Goal: Task Accomplishment & Management: Manage account settings

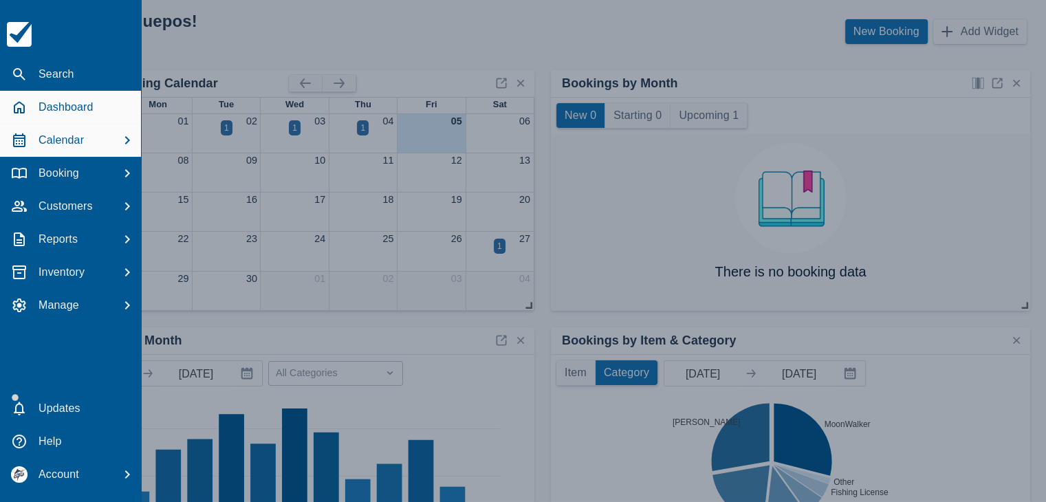
click at [78, 138] on p "Calendar" at bounding box center [61, 140] width 45 height 17
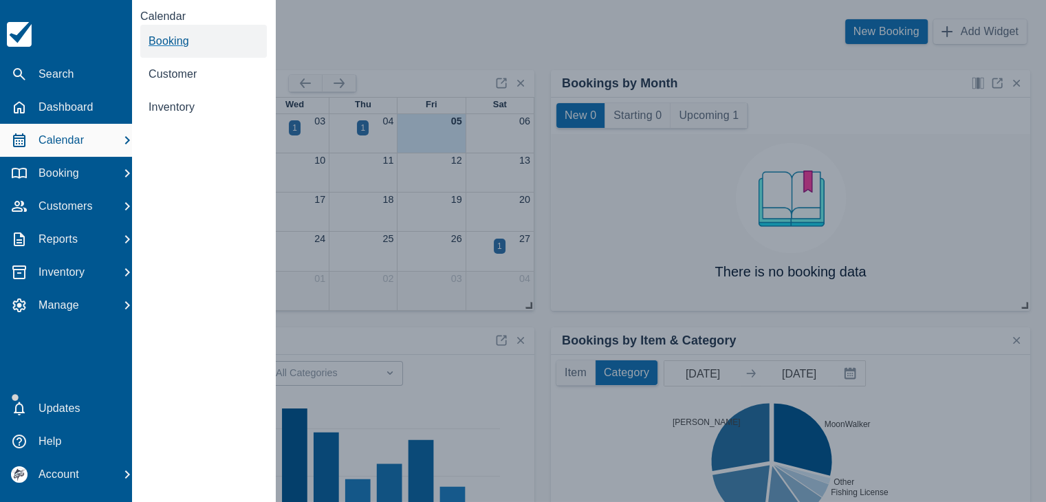
click at [161, 44] on span "Booking" at bounding box center [169, 41] width 41 height 12
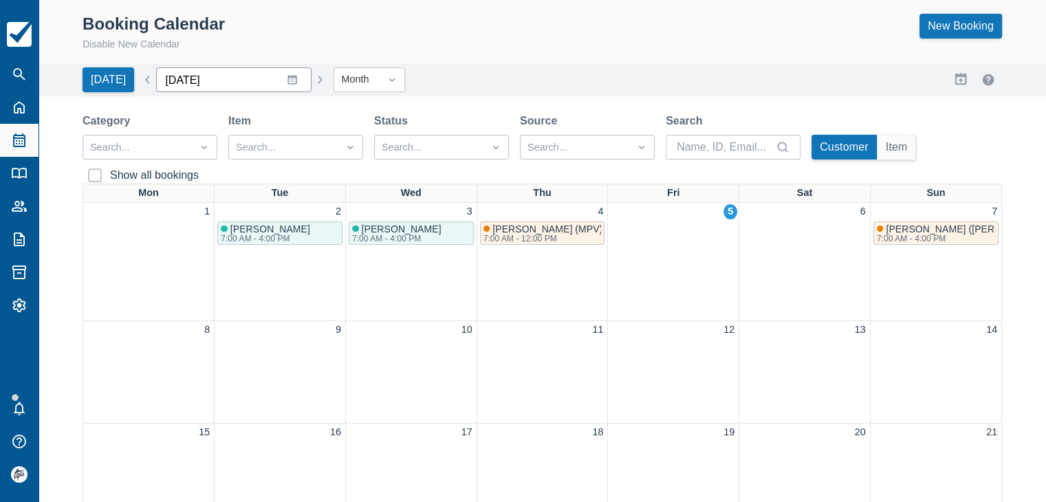
click at [288, 83] on input "September 2025" at bounding box center [233, 79] width 155 height 25
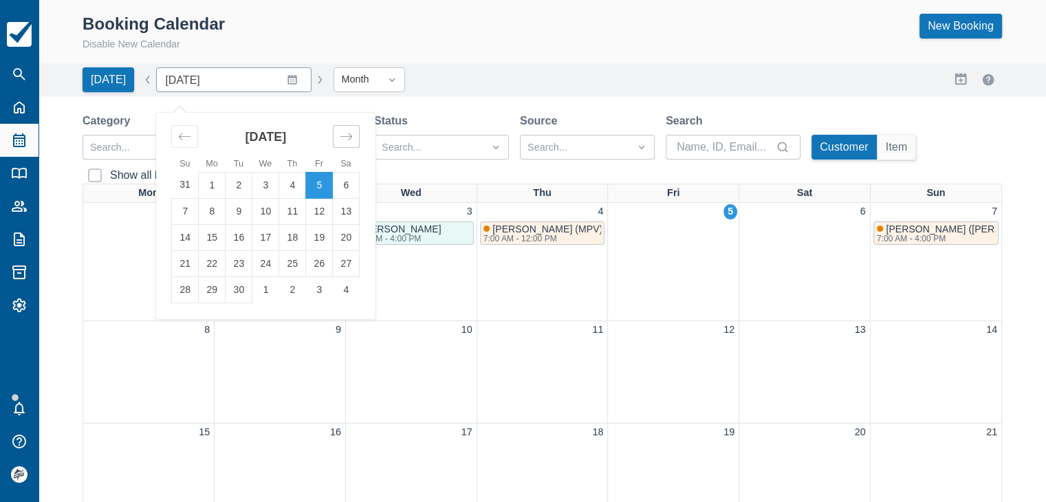
click at [340, 133] on icon "Move forward to switch to the next month." at bounding box center [346, 136] width 13 height 13
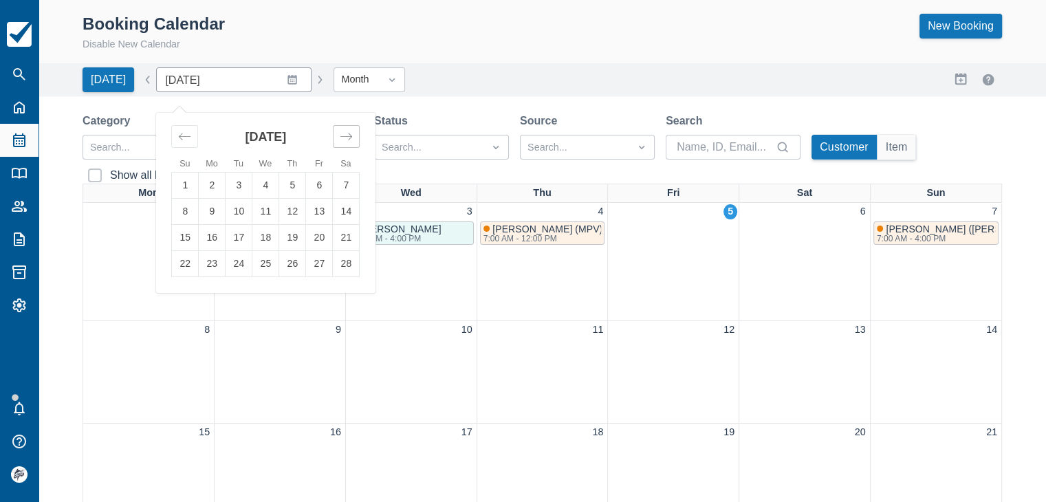
click at [340, 133] on icon "Move forward to switch to the next month." at bounding box center [346, 136] width 13 height 13
click at [235, 187] on td "2" at bounding box center [239, 185] width 27 height 26
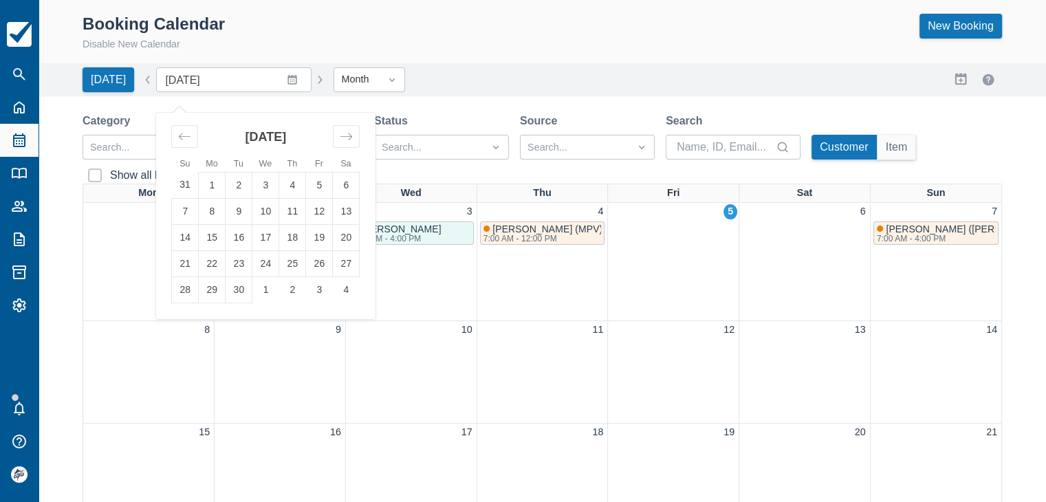
type input "June 2026"
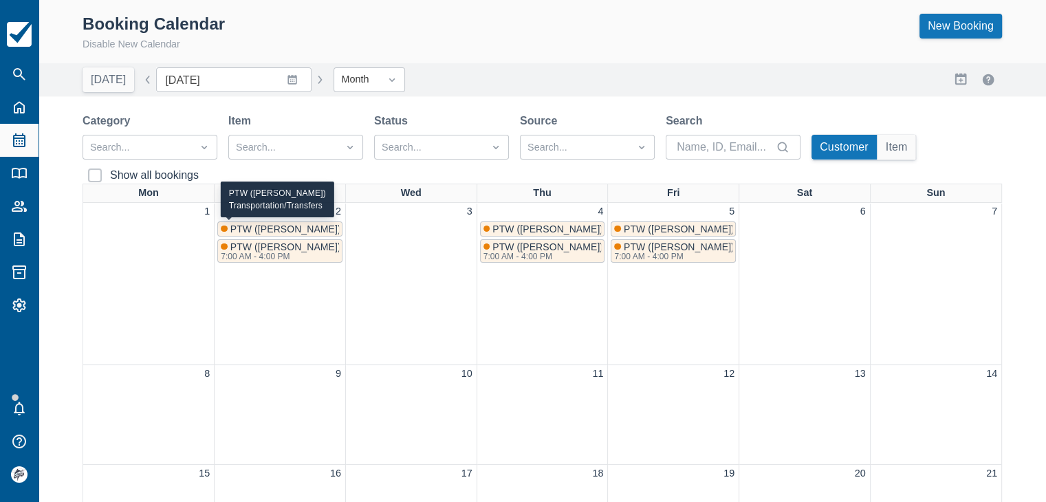
click at [313, 226] on span "PTW ([PERSON_NAME])" at bounding box center [285, 229] width 111 height 11
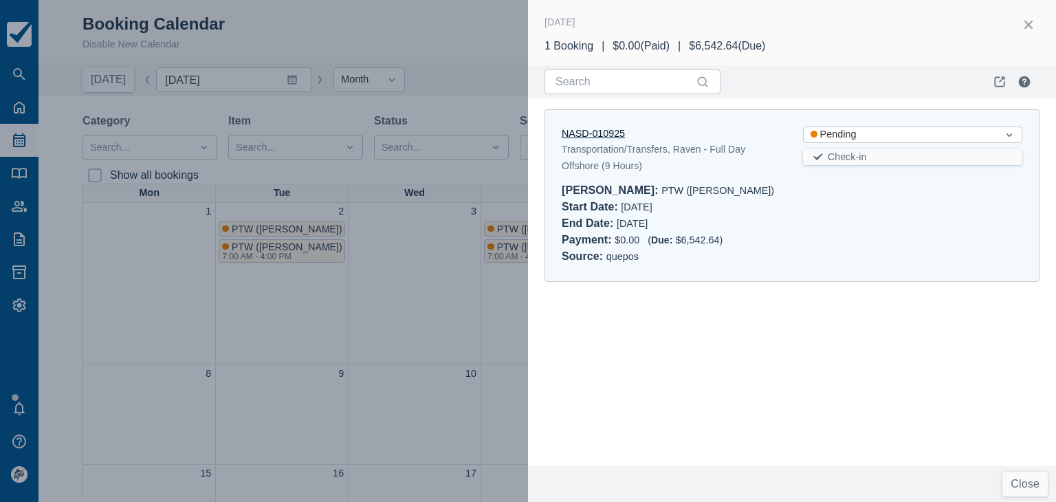
click at [605, 135] on link "NASD-010925" at bounding box center [593, 133] width 63 height 11
click at [1032, 27] on button "button" at bounding box center [1029, 25] width 22 height 22
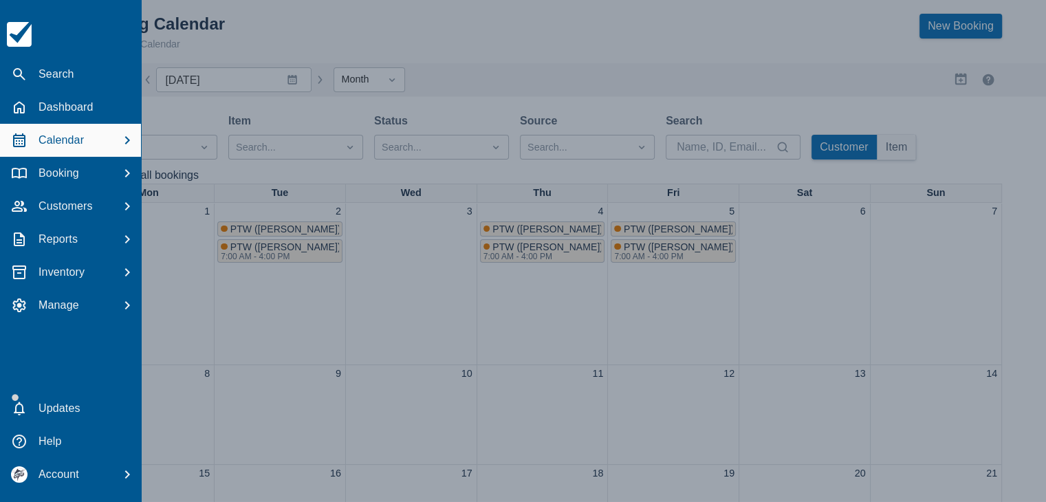
drag, startPoint x: 22, startPoint y: 76, endPoint x: 41, endPoint y: 76, distance: 19.3
click at [22, 76] on icon "button" at bounding box center [19, 74] width 12 height 12
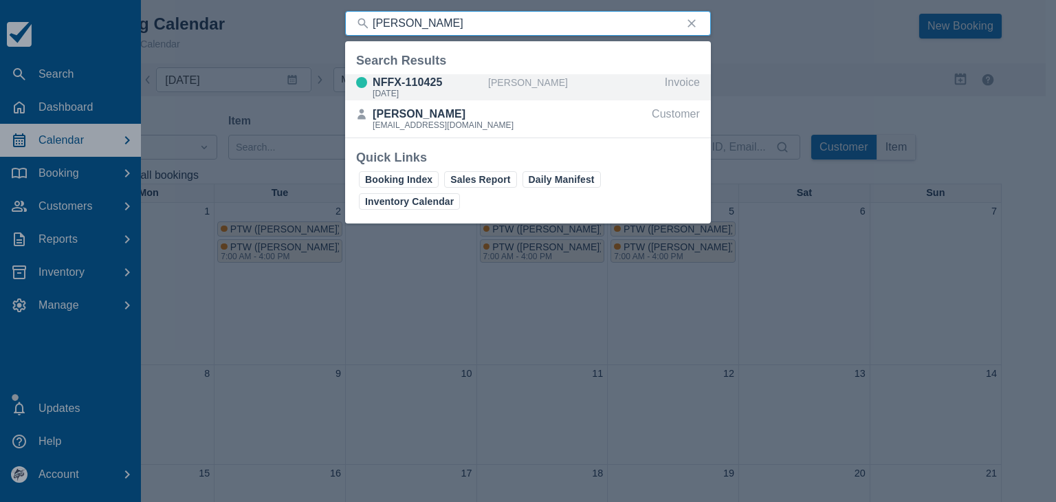
type input "bill johnson"
click at [477, 89] on div "NFFX-110425" at bounding box center [428, 82] width 110 height 17
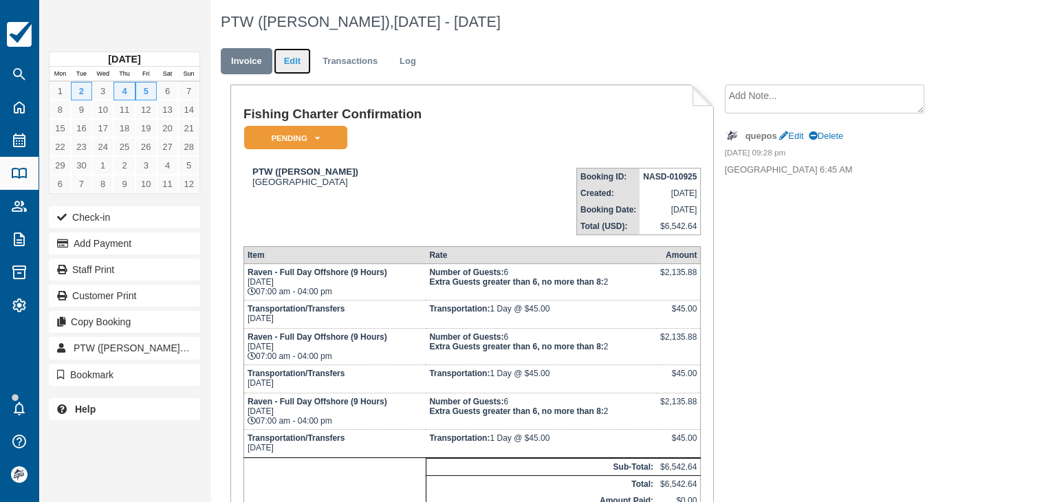
click at [296, 66] on link "Edit" at bounding box center [292, 61] width 37 height 27
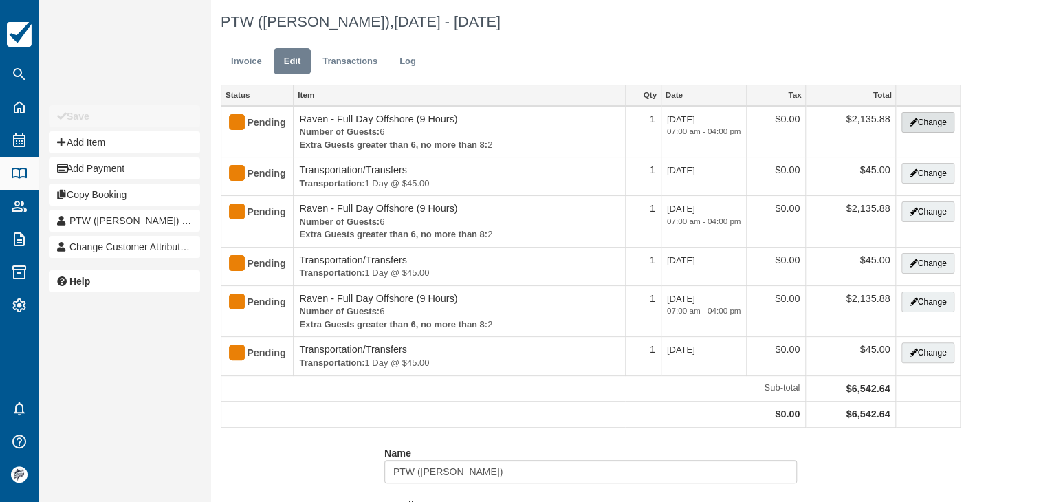
click at [918, 121] on button "Change" at bounding box center [928, 122] width 52 height 21
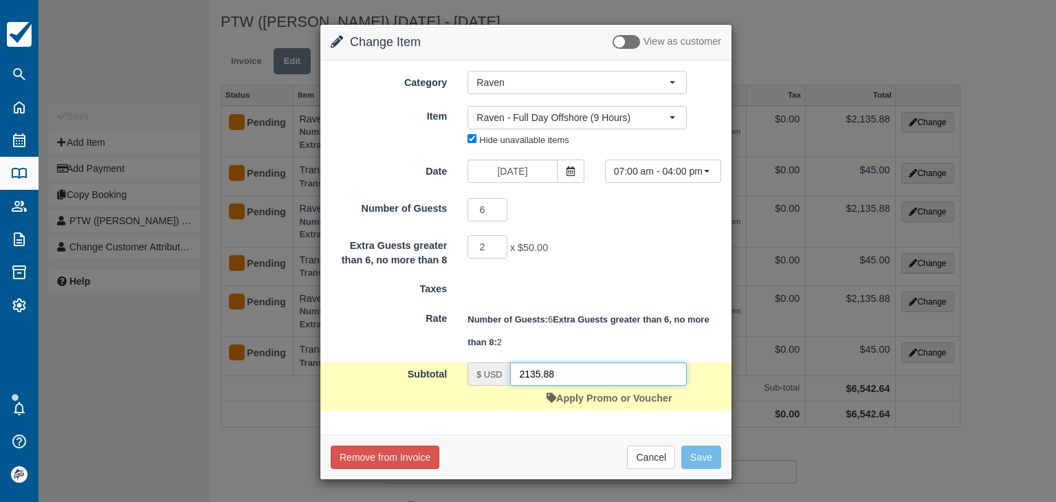
click at [588, 372] on input "2135.88" at bounding box center [598, 373] width 177 height 23
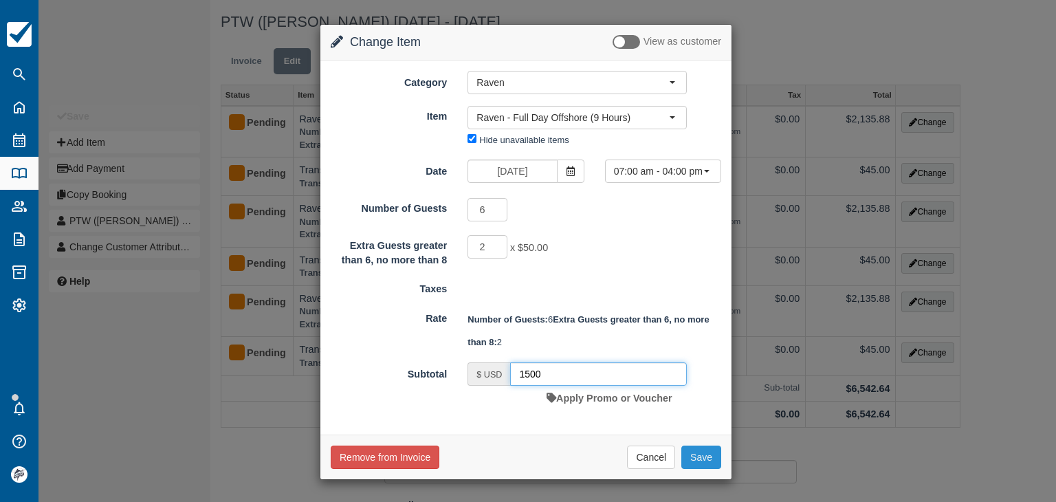
type input "1500"
click at [704, 460] on button "Save" at bounding box center [702, 457] width 40 height 23
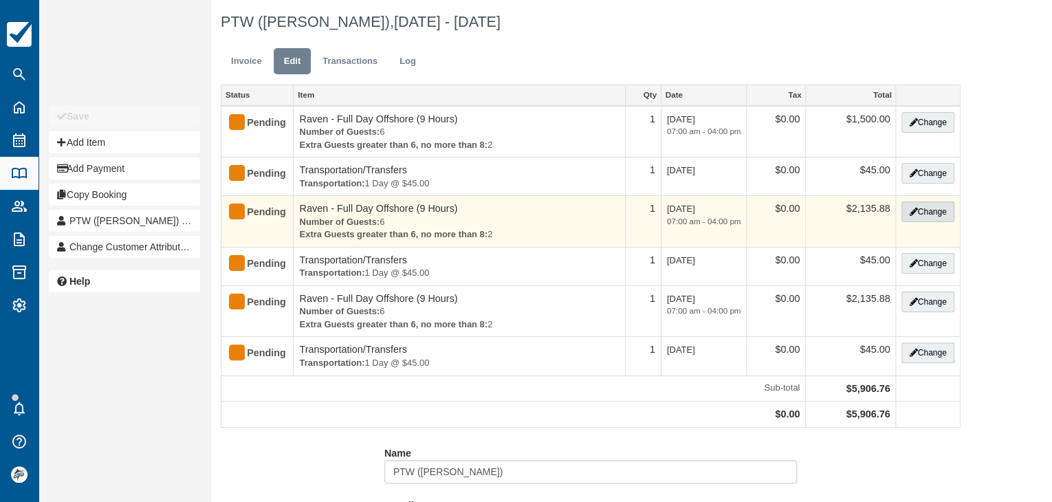
click at [913, 213] on icon "button" at bounding box center [913, 212] width 8 height 8
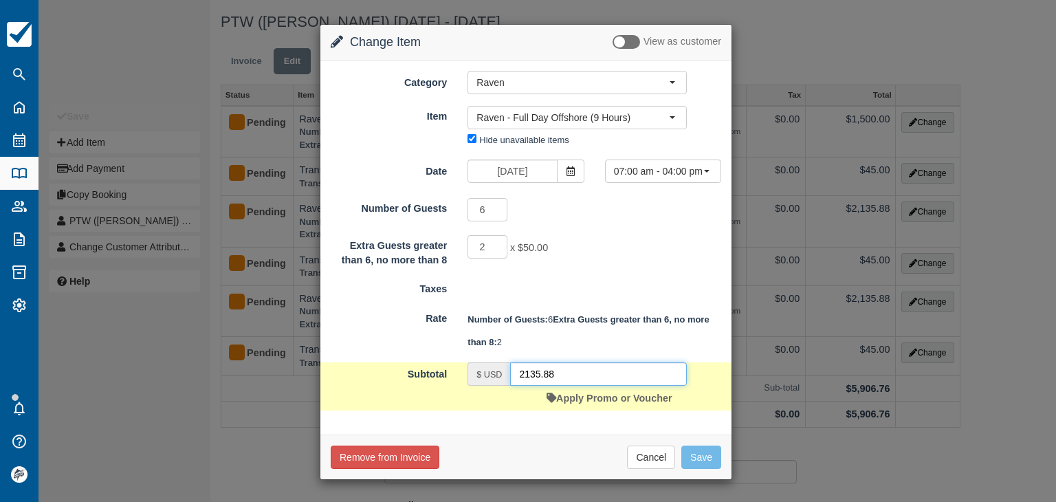
click at [568, 371] on input "2135.88" at bounding box center [598, 373] width 177 height 23
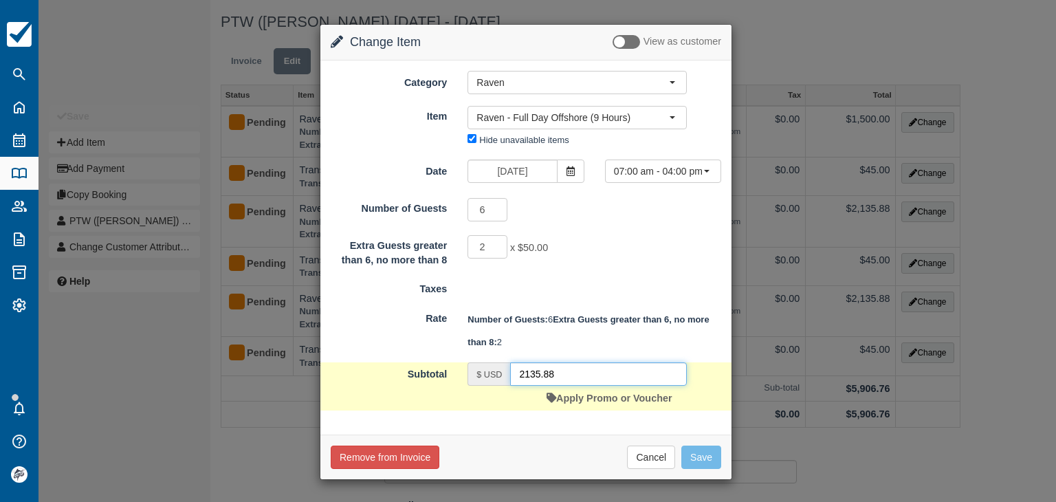
click at [568, 371] on input "2135.88" at bounding box center [598, 373] width 177 height 23
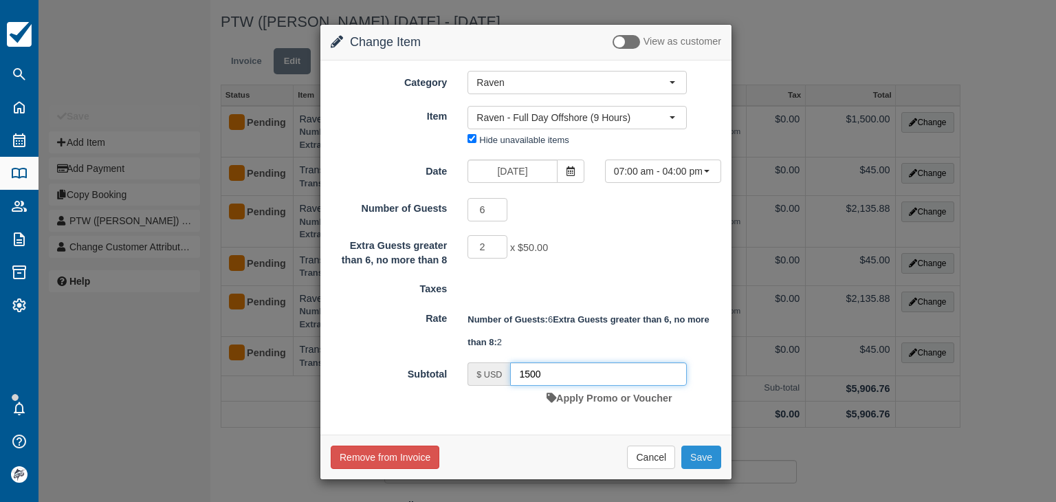
type input "1500"
click at [701, 455] on button "Save" at bounding box center [702, 457] width 40 height 23
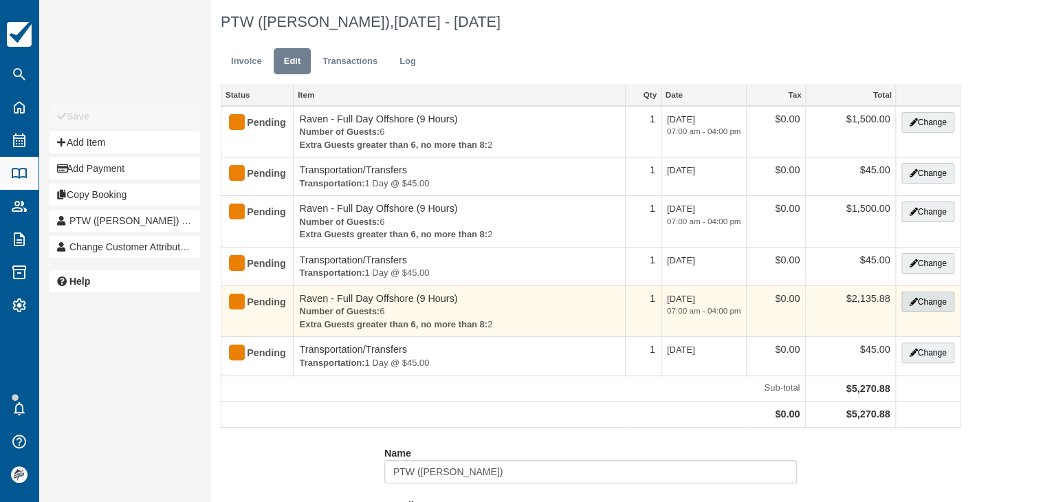
click at [923, 301] on button "Change" at bounding box center [928, 302] width 52 height 21
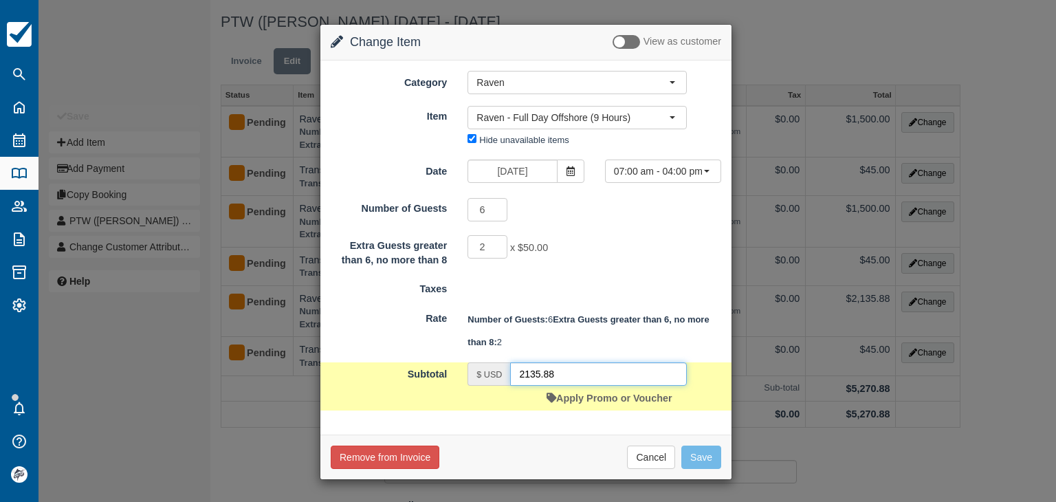
click at [586, 375] on input "2135.88" at bounding box center [598, 373] width 177 height 23
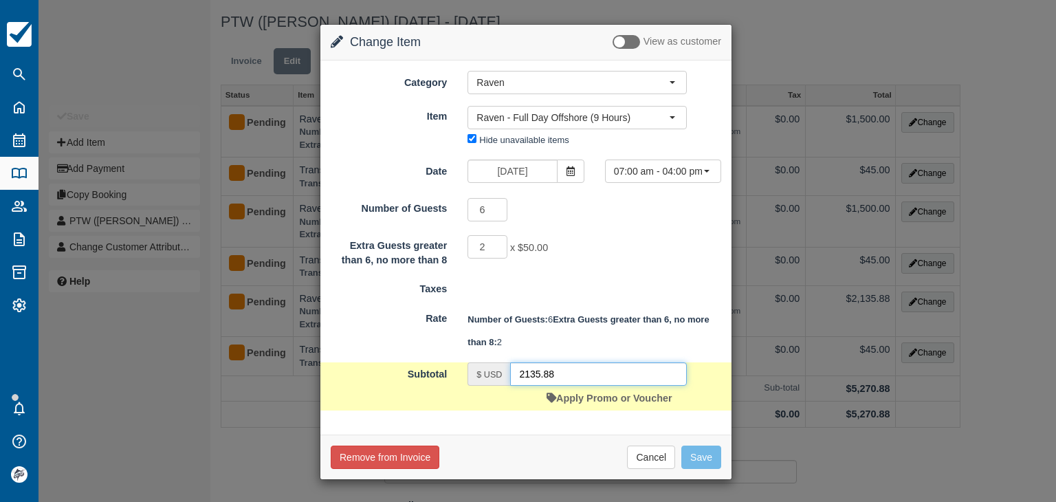
click at [586, 375] on input "2135.88" at bounding box center [598, 373] width 177 height 23
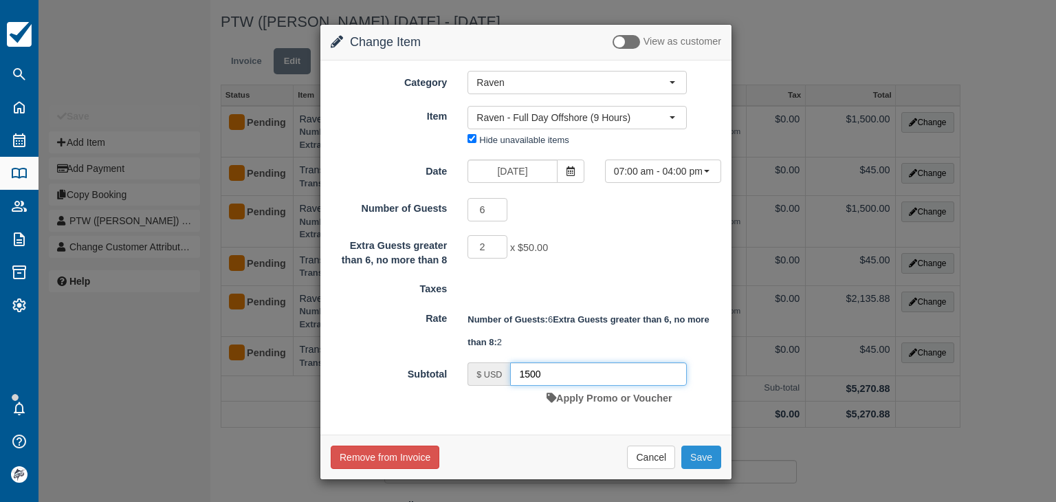
type input "1500"
click at [699, 457] on button "Save" at bounding box center [702, 457] width 40 height 23
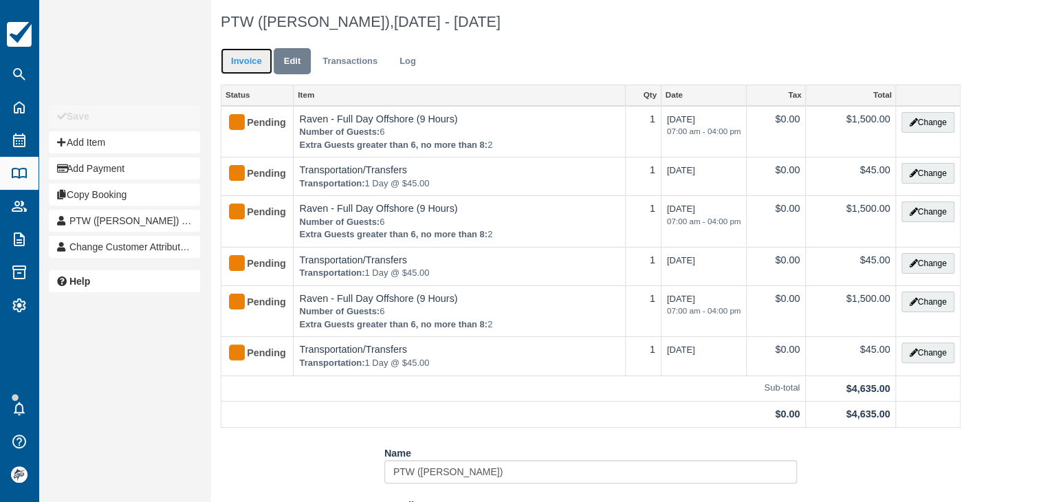
click at [246, 64] on link "Invoice" at bounding box center [247, 61] width 52 height 27
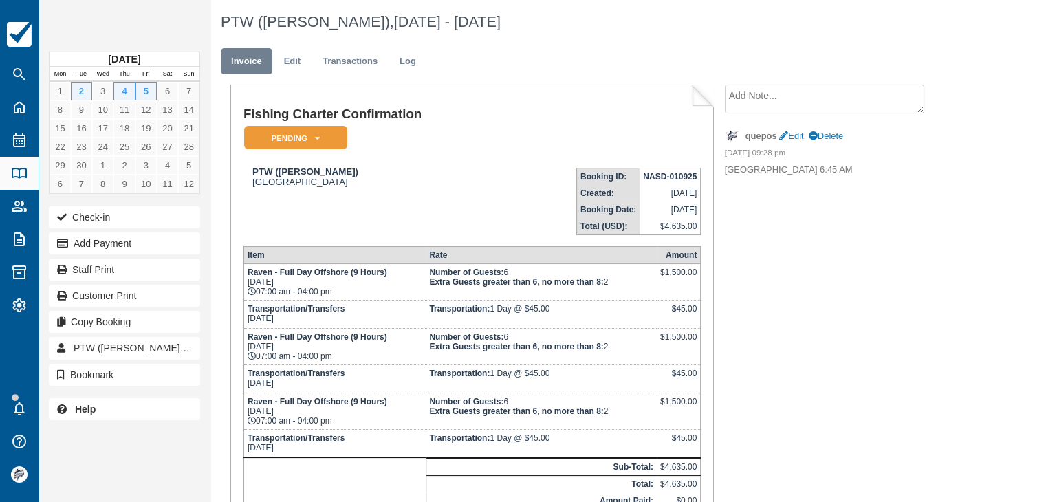
click at [654, 175] on strong "NASD-010925" at bounding box center [670, 177] width 54 height 10
copy tbody "NASD-010925"
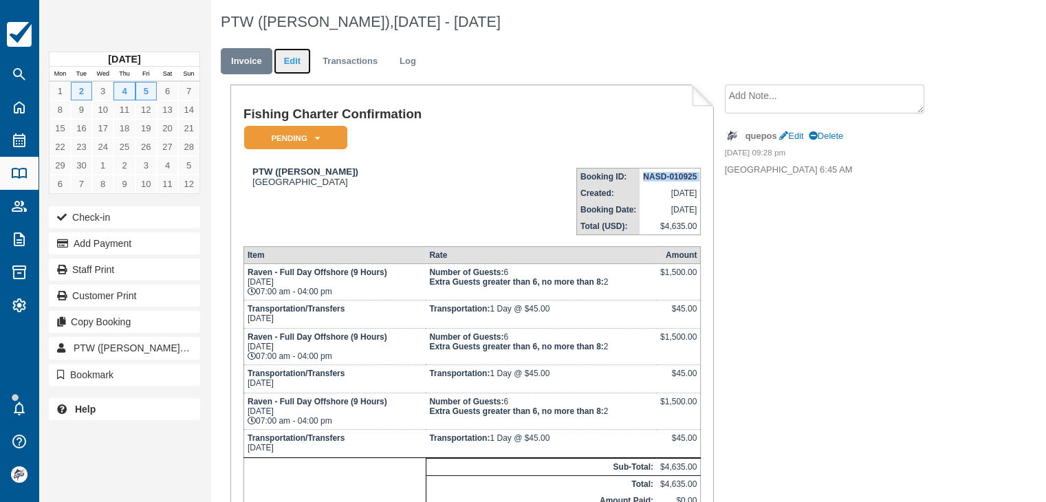
click at [293, 63] on link "Edit" at bounding box center [292, 61] width 37 height 27
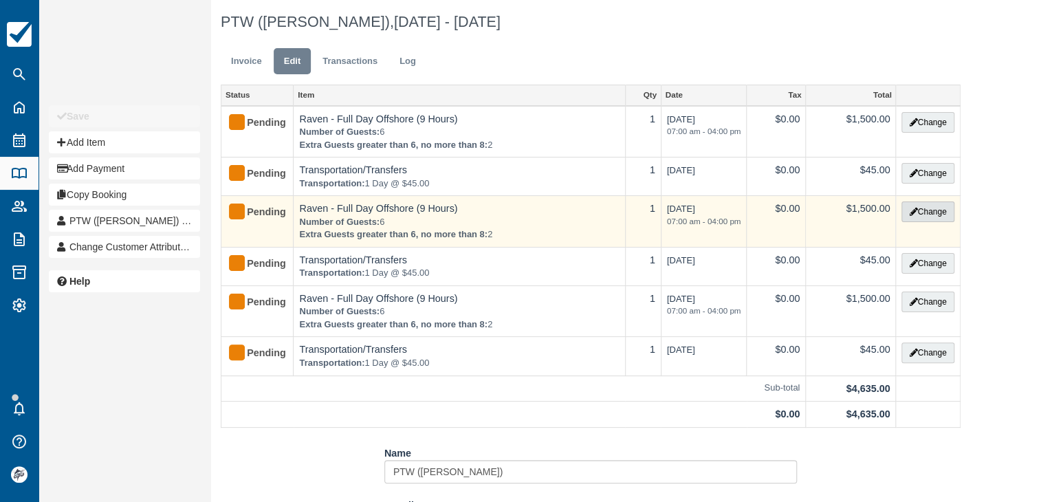
click at [924, 210] on button "Change" at bounding box center [928, 212] width 52 height 21
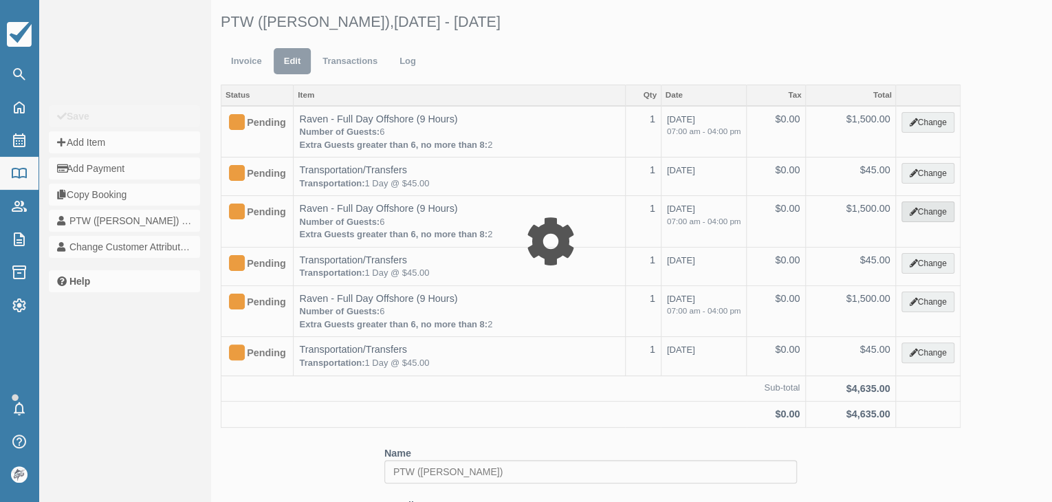
type input "1500.00"
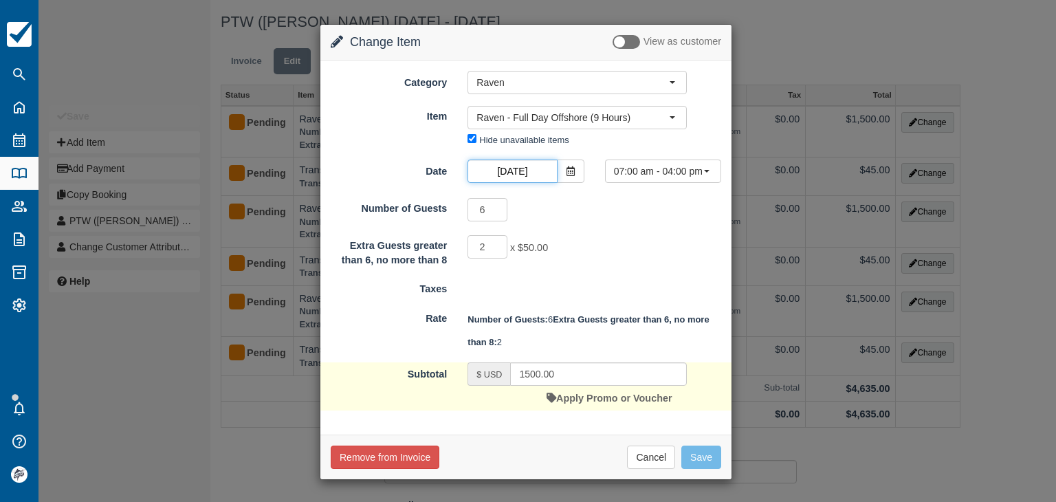
click at [515, 168] on input "Jun 04 2026" at bounding box center [512, 171] width 89 height 23
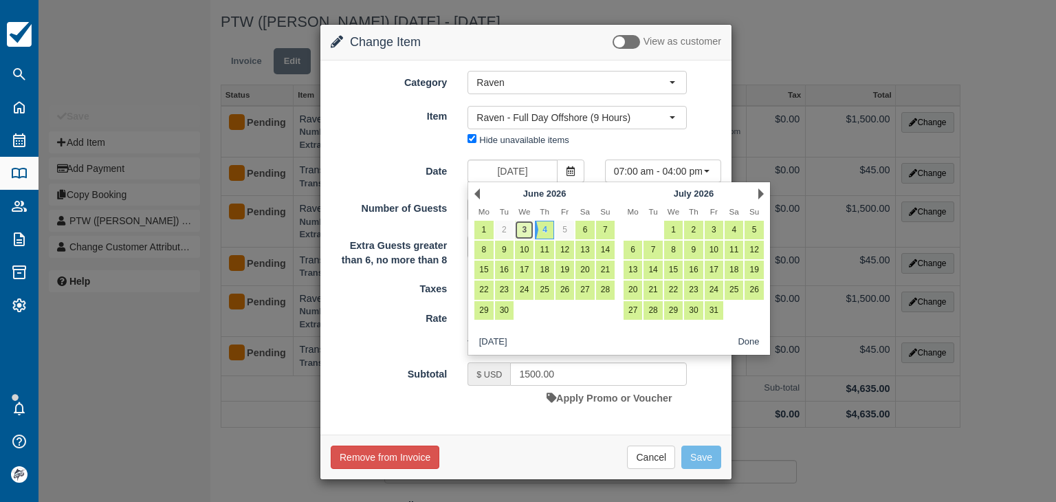
click at [528, 230] on link "3" at bounding box center [524, 230] width 19 height 19
type input "Jun 03 2026"
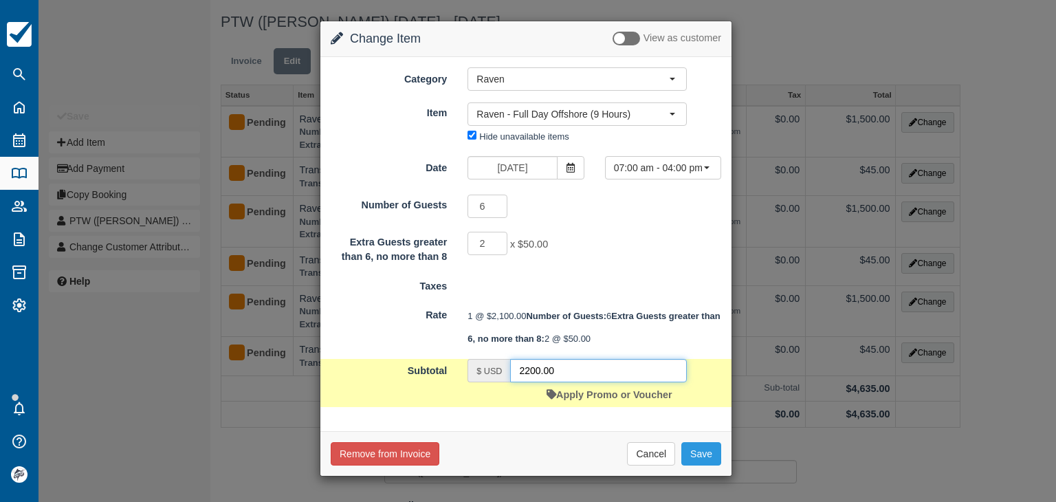
click at [571, 382] on input "2200.00" at bounding box center [598, 370] width 177 height 23
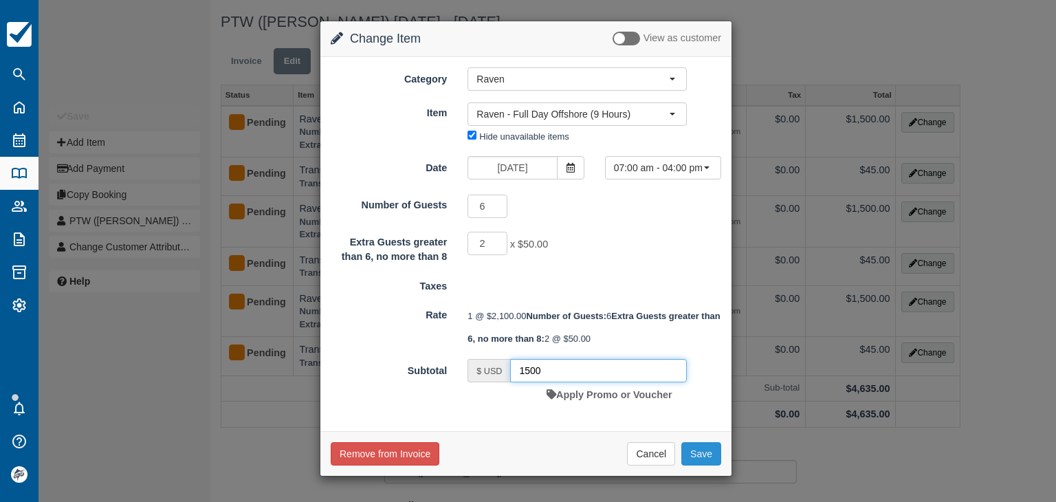
type input "1500"
click at [699, 466] on button "Save" at bounding box center [702, 453] width 40 height 23
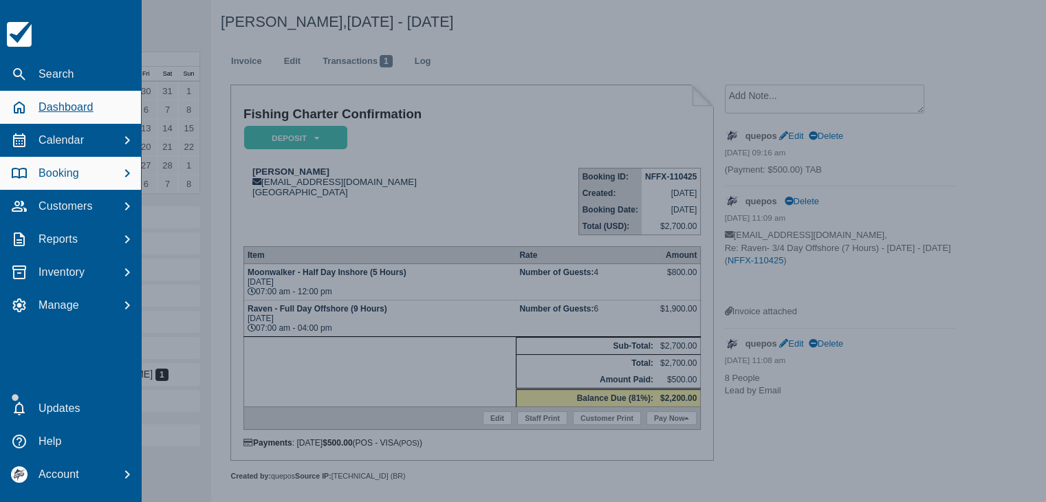
click at [30, 108] on div "Dashboard" at bounding box center [71, 107] width 130 height 25
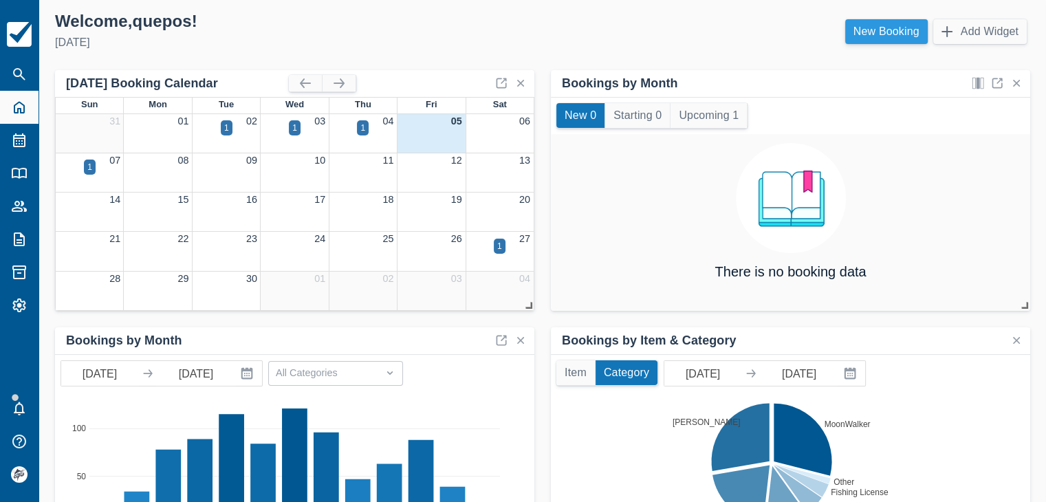
click at [889, 36] on link "New Booking" at bounding box center [886, 31] width 83 height 25
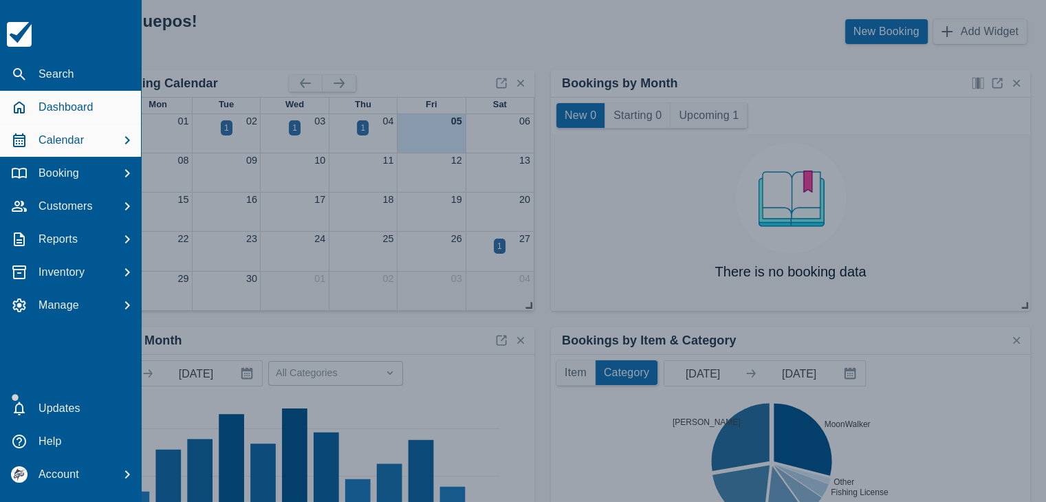
click at [77, 141] on p "Calendar" at bounding box center [61, 140] width 45 height 17
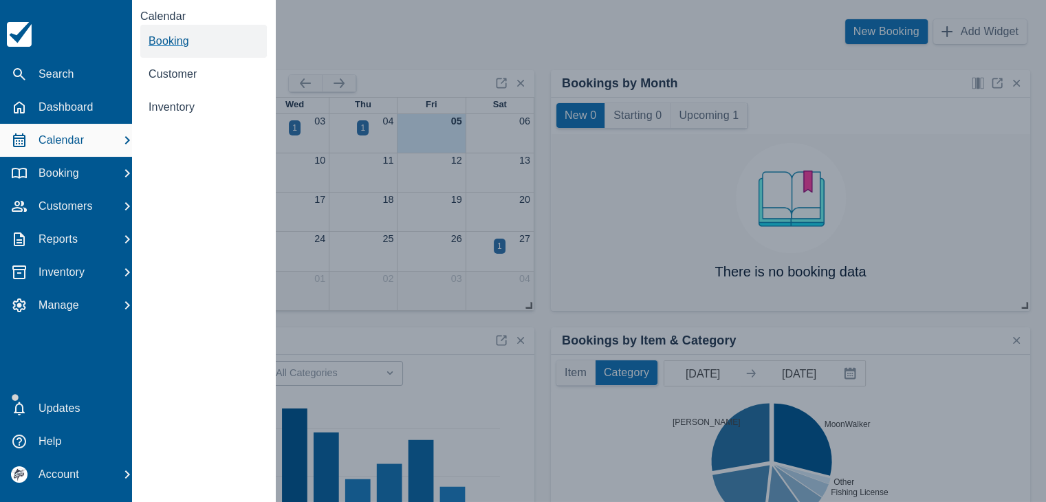
click at [177, 36] on span "Booking" at bounding box center [169, 41] width 41 height 12
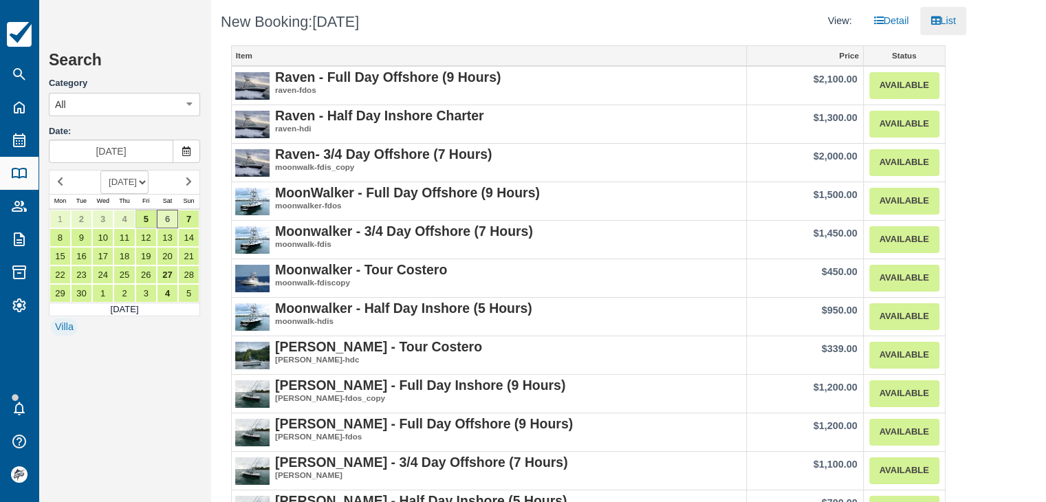
click at [149, 188] on select "SEPTEMBER 2025 OCTOBER 2025 NOVEMBER 2025 DECEMBER 2025 JANUARY 2026 FEBRUARY 2…" at bounding box center [124, 182] width 48 height 23
select select "20251201"
click at [100, 171] on select "SEPTEMBER 2025 OCTOBER 2025 NOVEMBER 2025 DECEMBER 2025 JANUARY 2026 FEBRUARY 2…" at bounding box center [124, 182] width 48 height 23
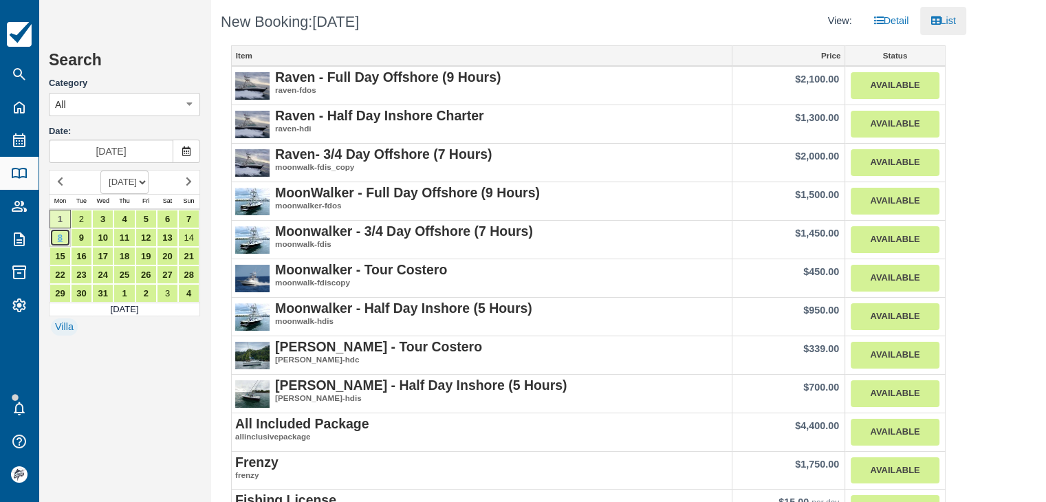
click at [61, 241] on link "8" at bounding box center [60, 237] width 21 height 19
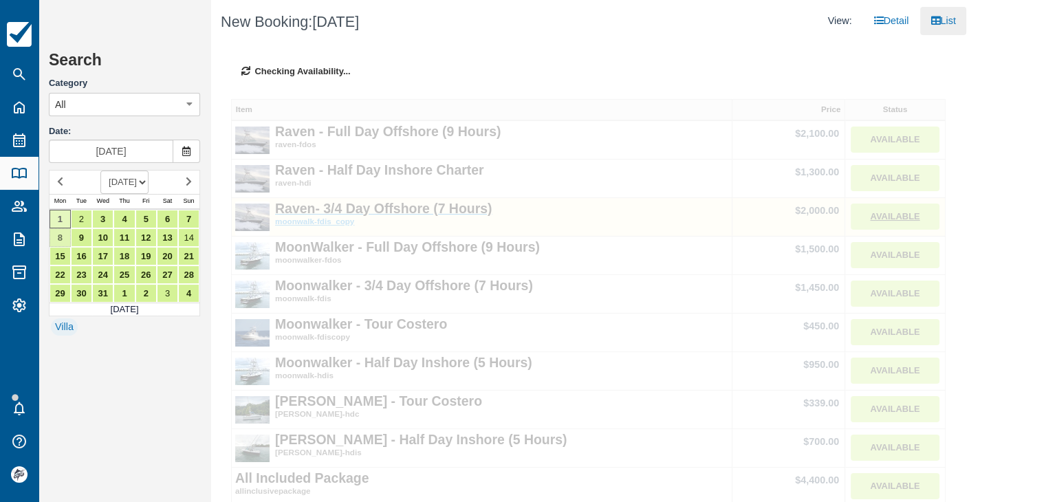
type input "Dec 08 2025"
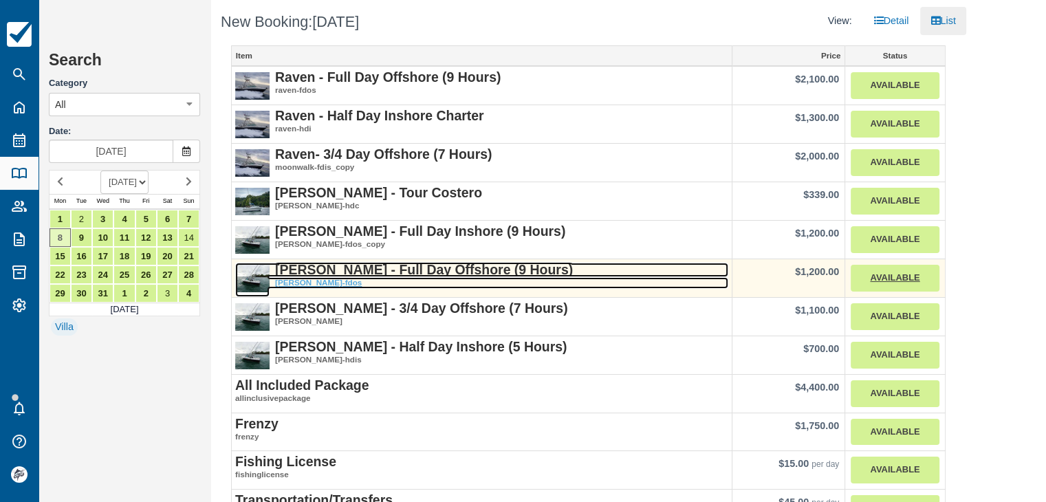
click at [382, 272] on strong "[PERSON_NAME] - Full Day Offshore (9 Hours)" at bounding box center [424, 269] width 298 height 15
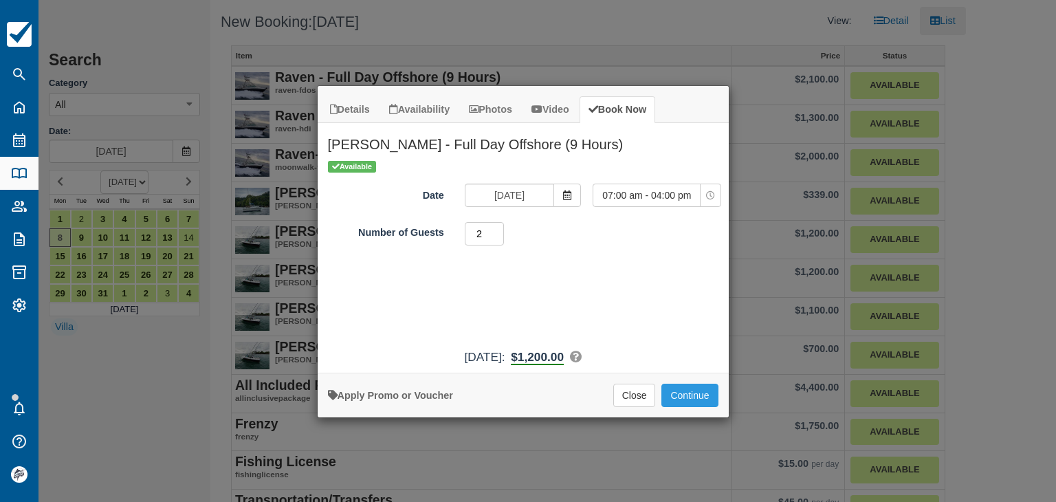
type input "2"
click at [497, 232] on input "2" at bounding box center [485, 233] width 40 height 23
click at [689, 394] on button "Continue" at bounding box center [690, 395] width 56 height 23
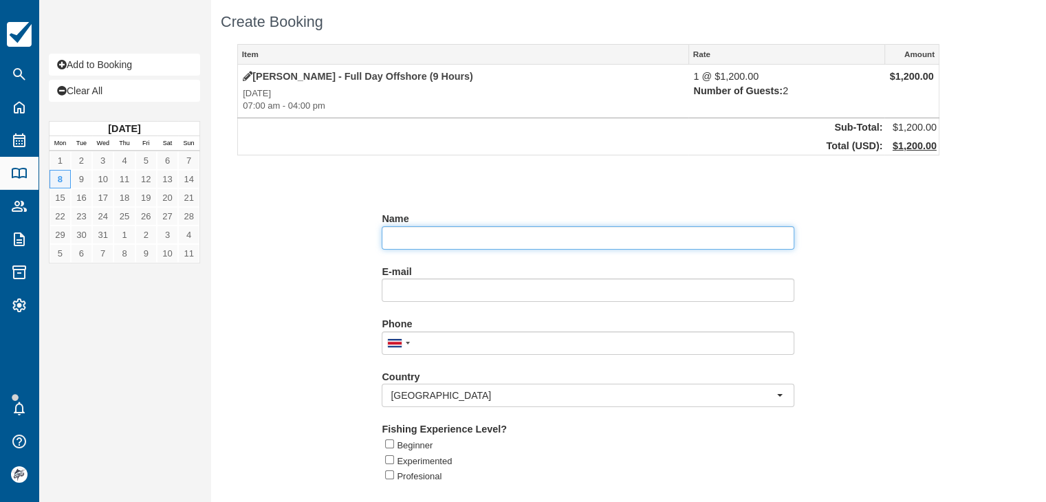
click at [415, 232] on input "Name" at bounding box center [588, 237] width 413 height 23
paste input "[PERSON_NAME]"
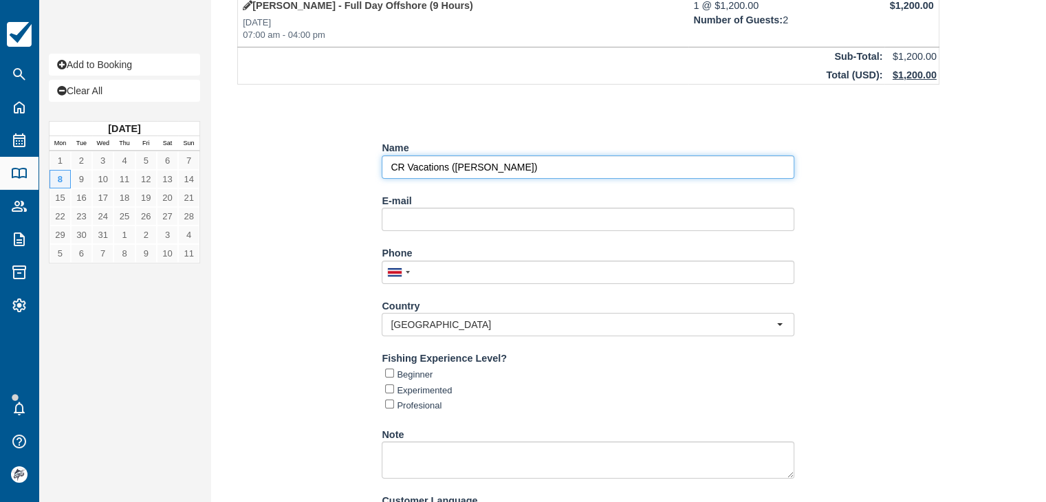
scroll to position [144, 0]
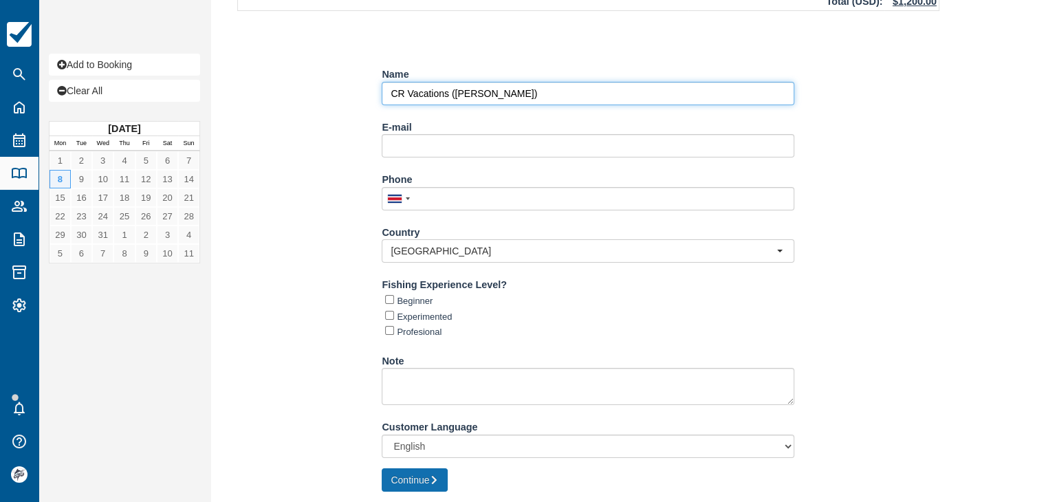
type input "CR Vacations ([PERSON_NAME])"
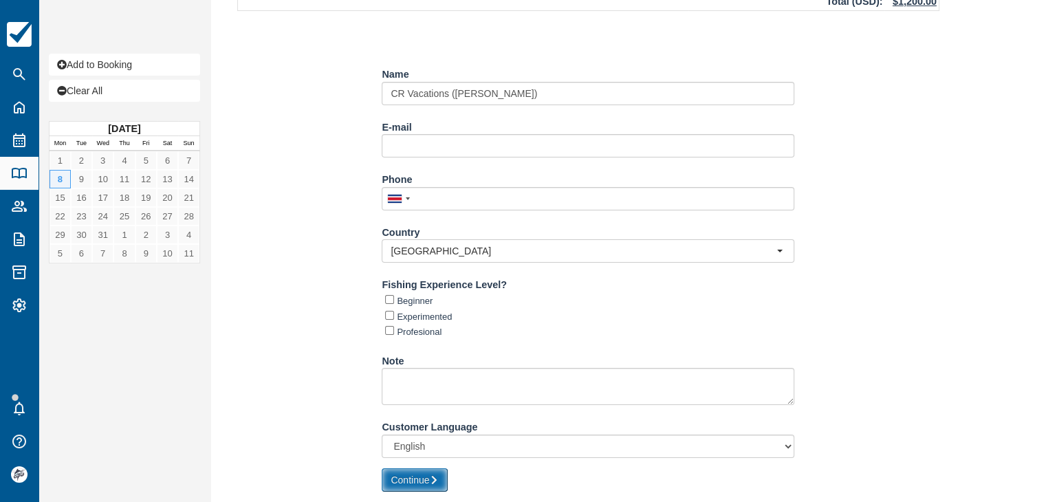
click at [427, 479] on button "Continue" at bounding box center [415, 479] width 66 height 23
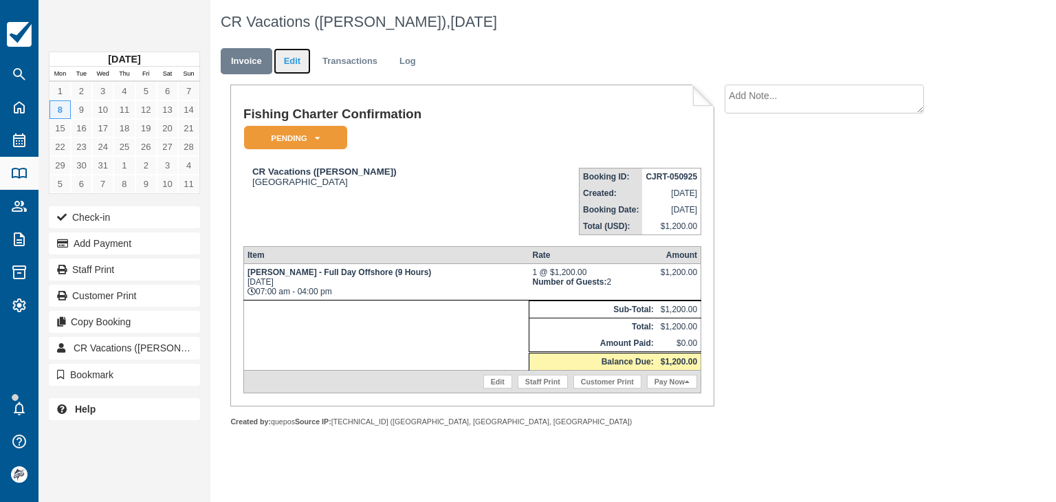
click at [294, 53] on link "Edit" at bounding box center [292, 61] width 37 height 27
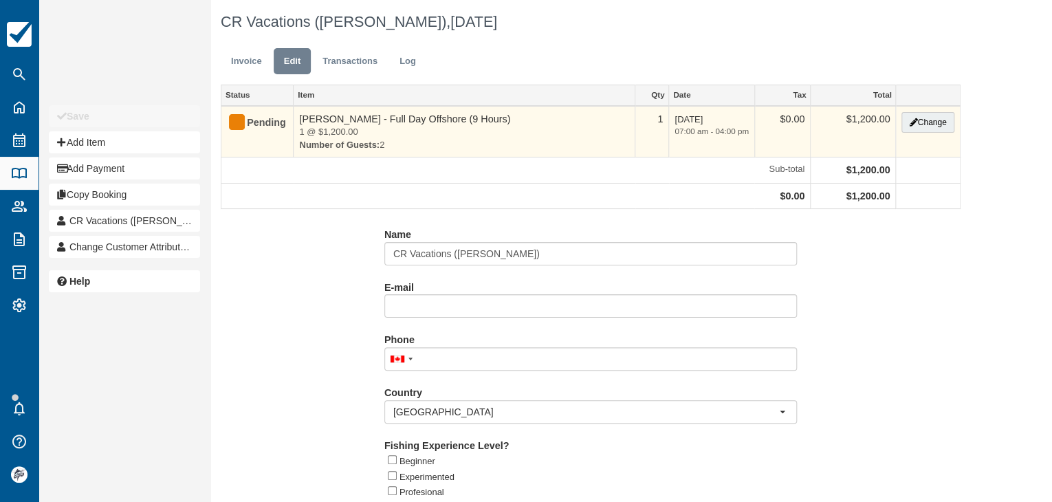
click at [957, 113] on td "Change" at bounding box center [928, 132] width 64 height 52
click at [913, 124] on icon "button" at bounding box center [913, 122] width 8 height 8
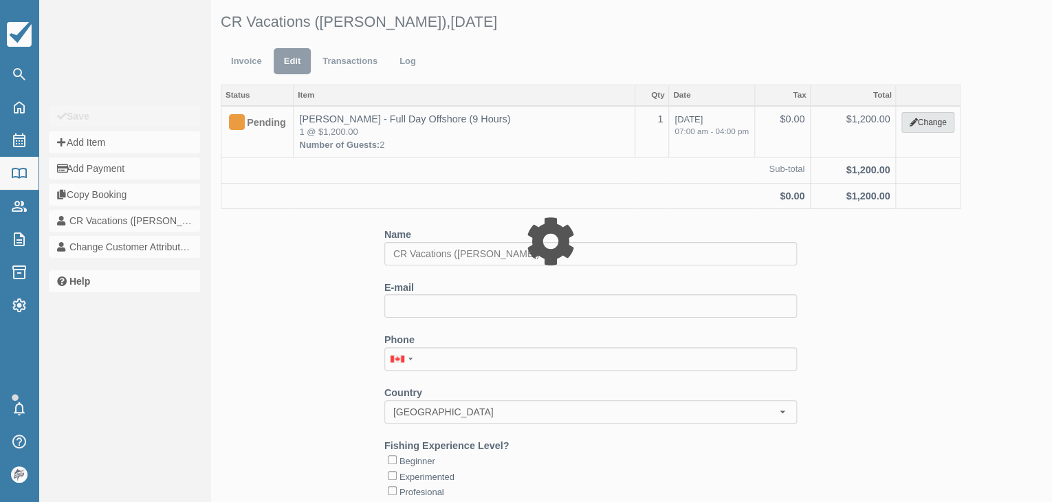
type input "1200.00"
select select "15"
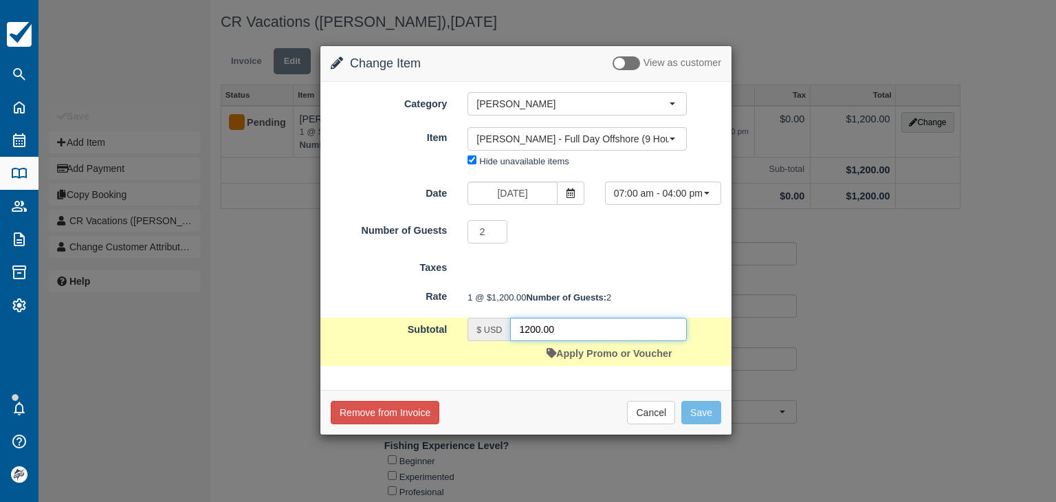
click at [571, 341] on input "1200.00" at bounding box center [598, 329] width 177 height 23
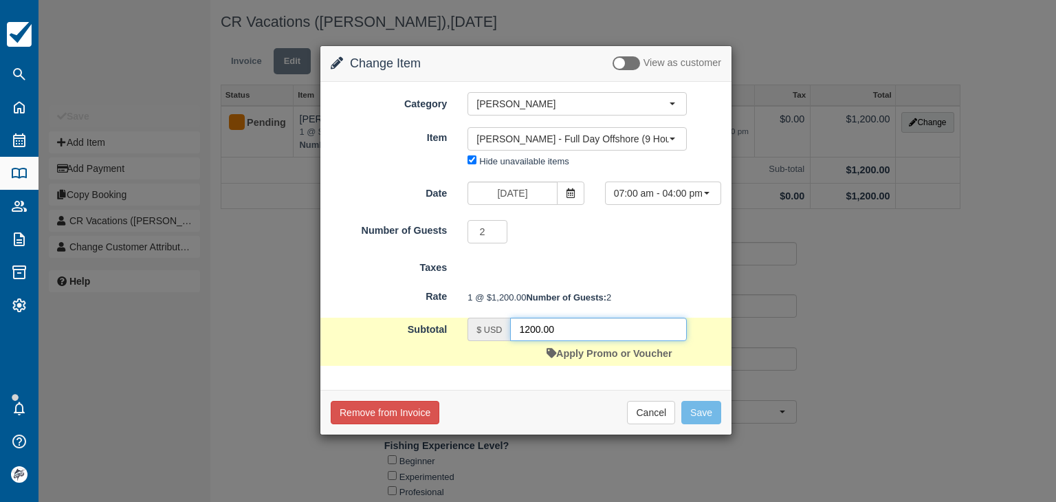
click at [571, 341] on input "1200.00" at bounding box center [598, 329] width 177 height 23
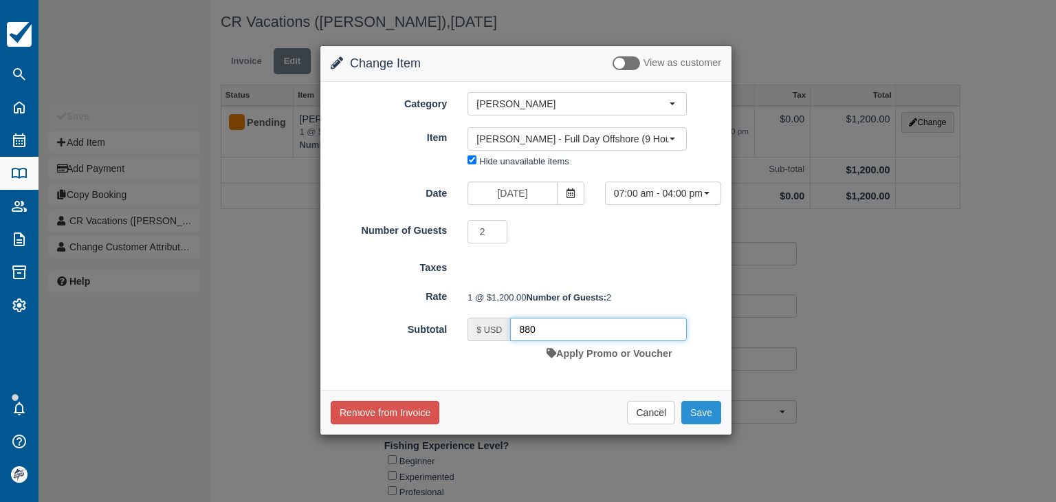
type input "880"
click at [704, 424] on button "Save" at bounding box center [702, 412] width 40 height 23
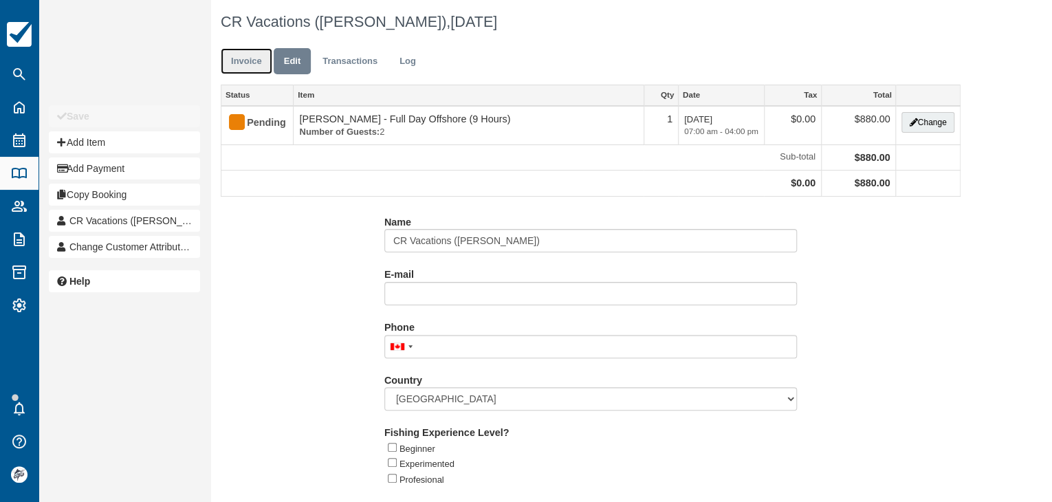
click at [252, 65] on link "Invoice" at bounding box center [247, 61] width 52 height 27
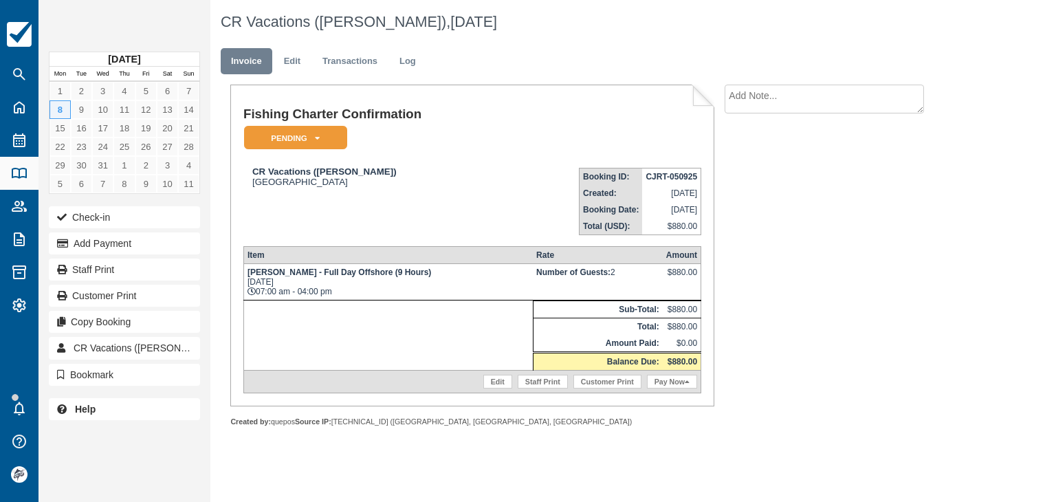
click at [673, 178] on strong "CJRT-050925" at bounding box center [672, 177] width 52 height 10
copy tbody "CJRT-050925"
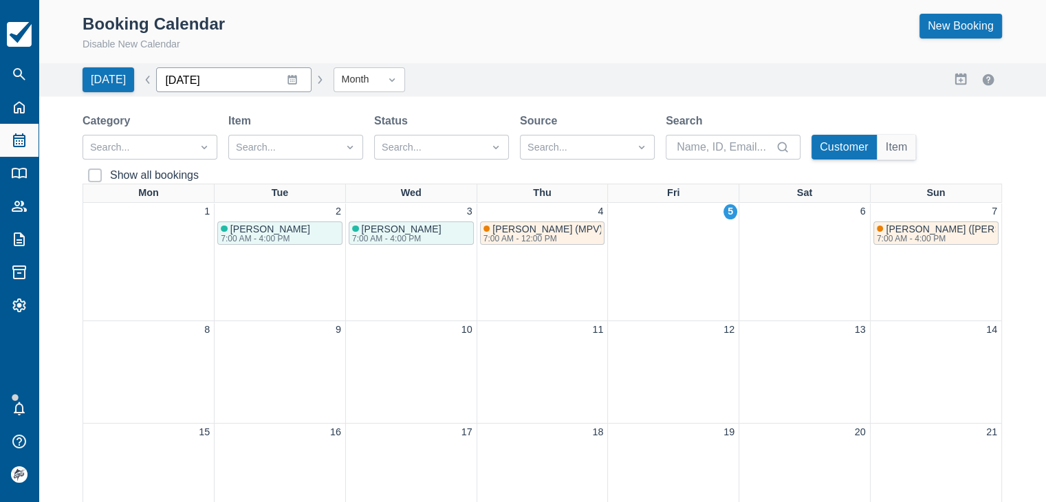
click at [258, 80] on input "[DATE]" at bounding box center [233, 79] width 155 height 25
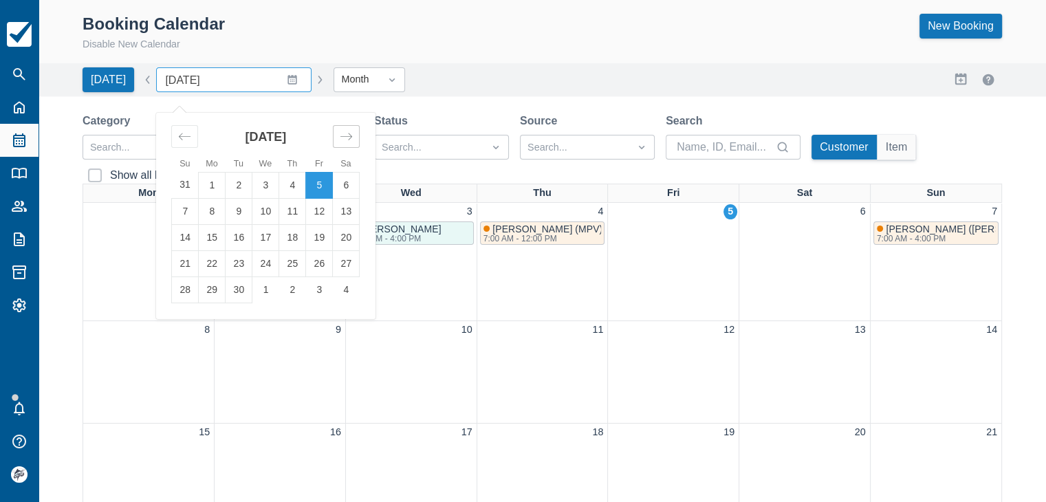
click at [343, 131] on icon "Move forward to switch to the next month." at bounding box center [346, 136] width 13 height 13
click at [344, 131] on icon "Move forward to switch to the next month." at bounding box center [346, 136] width 13 height 13
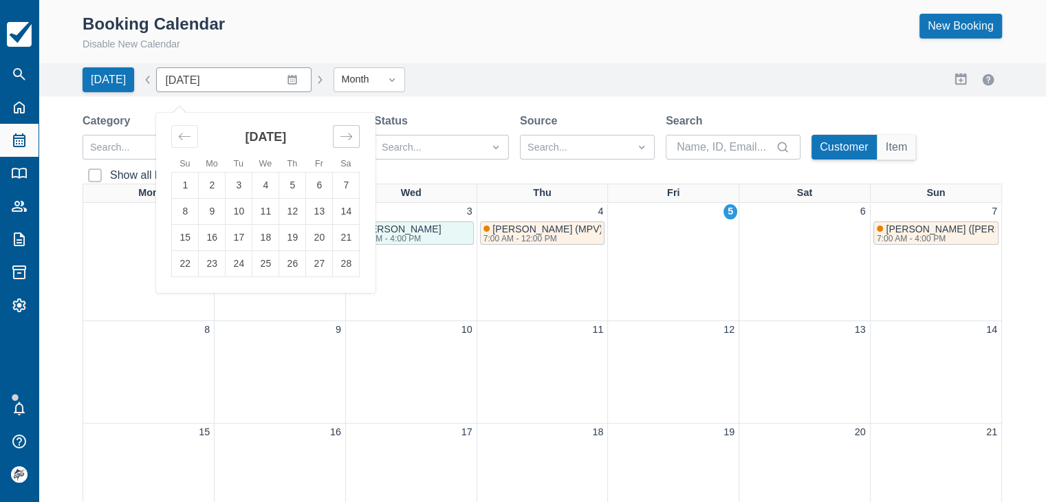
click at [344, 131] on icon "Move forward to switch to the next month." at bounding box center [346, 136] width 13 height 13
click at [178, 138] on icon "Move backward to switch to the previous month." at bounding box center [184, 136] width 13 height 13
click at [181, 184] on td "1" at bounding box center [185, 185] width 27 height 26
type input "March 2026"
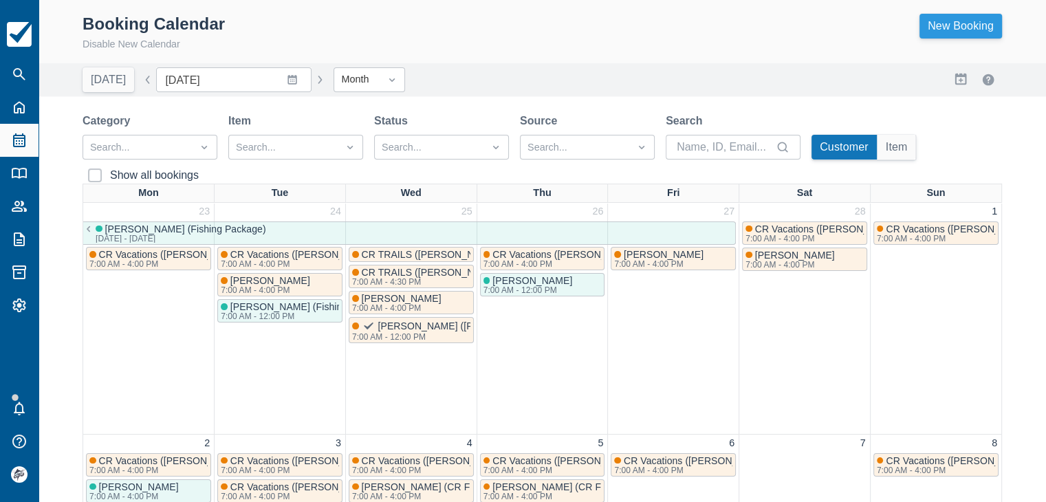
click at [949, 28] on link "New Booking" at bounding box center [961, 26] width 83 height 25
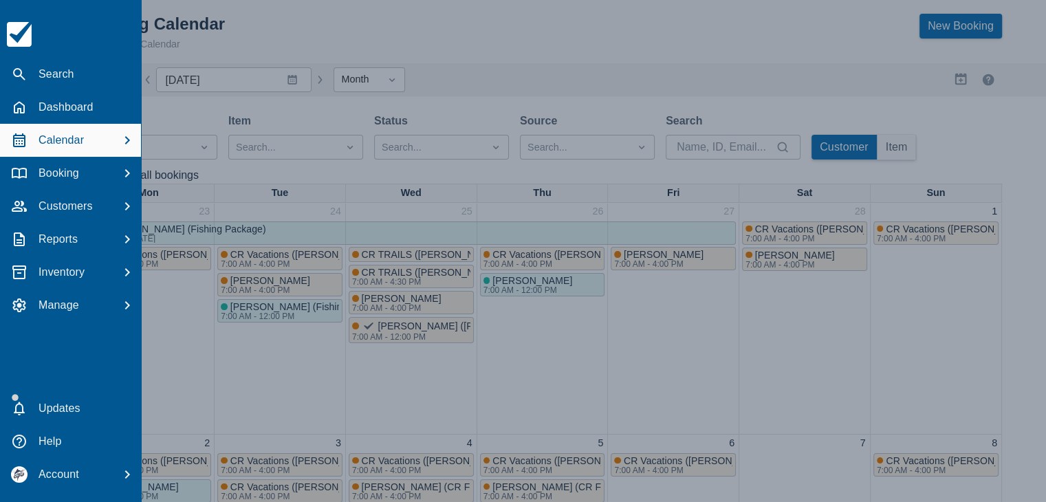
click at [103, 141] on div "Calendar" at bounding box center [71, 140] width 130 height 25
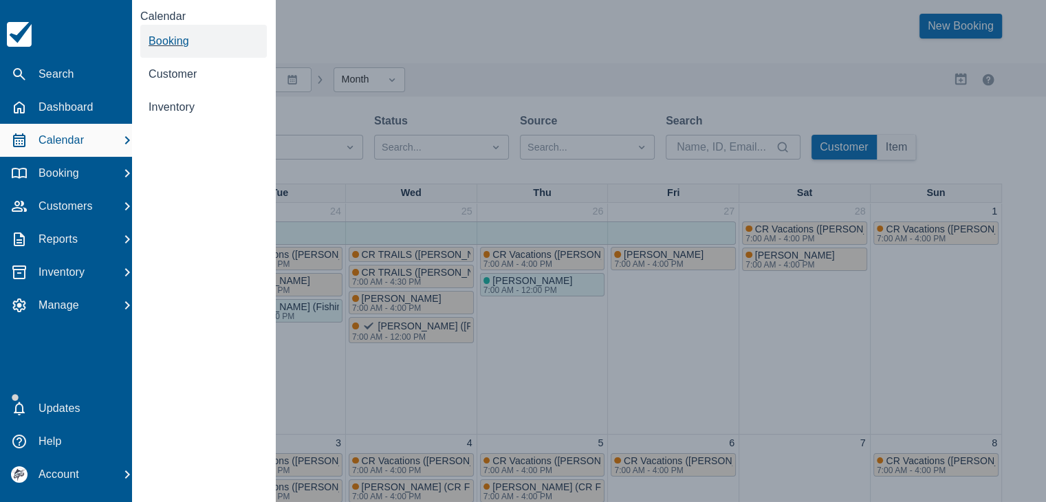
click at [172, 43] on span "Booking" at bounding box center [169, 41] width 41 height 12
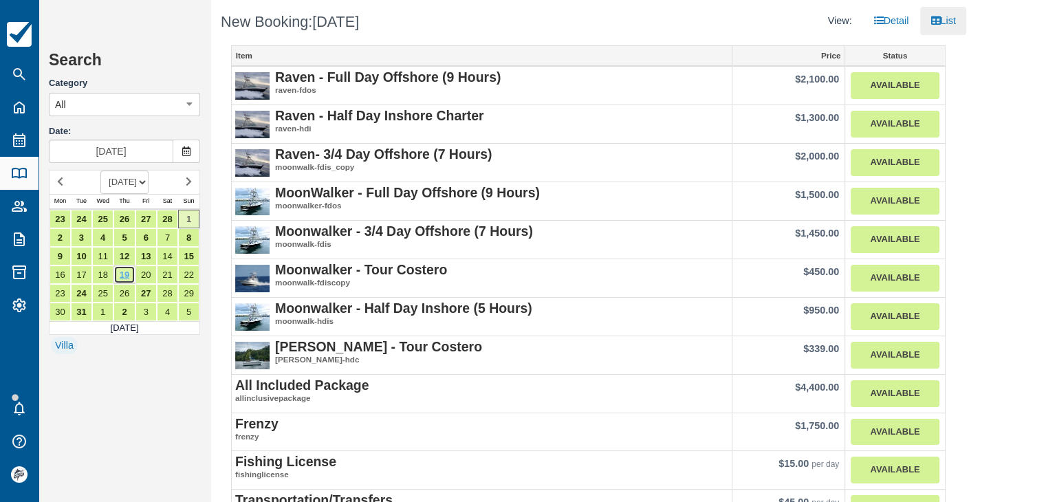
click at [124, 276] on link "19" at bounding box center [123, 274] width 21 height 19
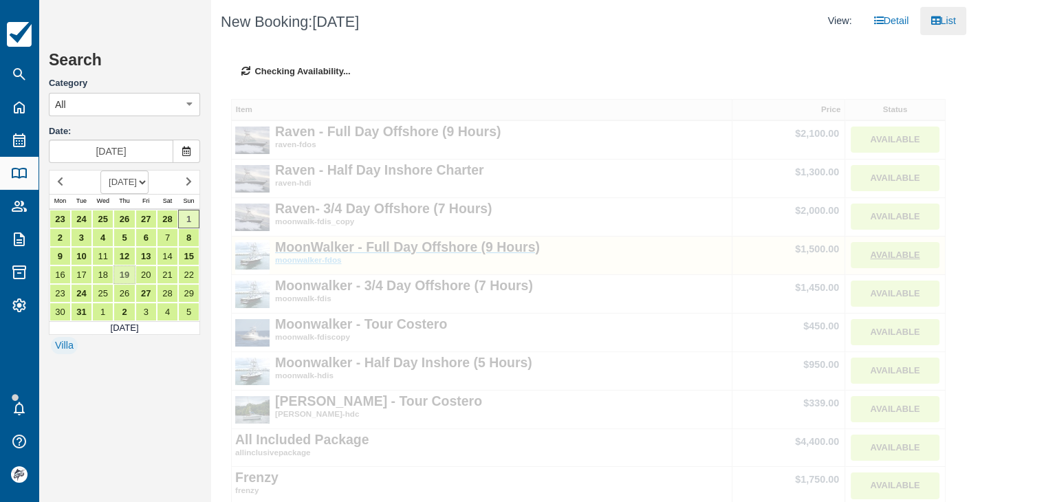
type input "Mar 19 2026"
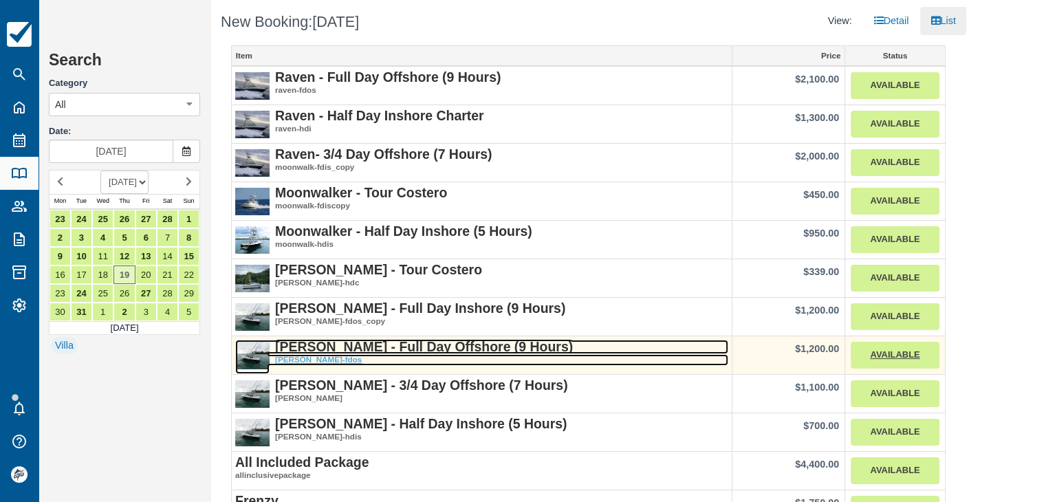
click at [400, 348] on strong "[PERSON_NAME] - Full Day Offshore (9 Hours)" at bounding box center [424, 346] width 298 height 15
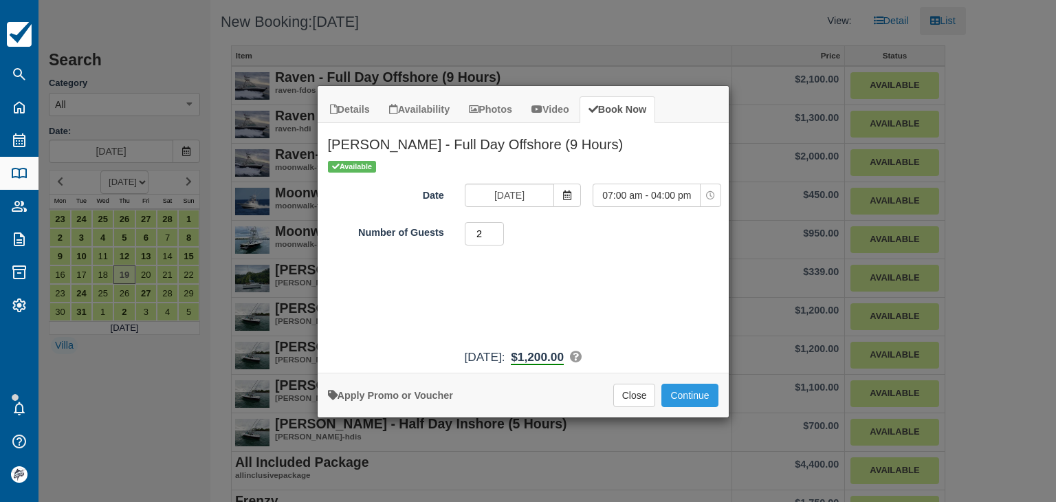
click at [498, 232] on input "2" at bounding box center [485, 233] width 40 height 23
click at [498, 232] on input "3" at bounding box center [485, 233] width 40 height 23
type input "4"
click at [498, 232] on input "4" at bounding box center [485, 233] width 40 height 23
click at [684, 402] on button "Continue" at bounding box center [690, 395] width 56 height 23
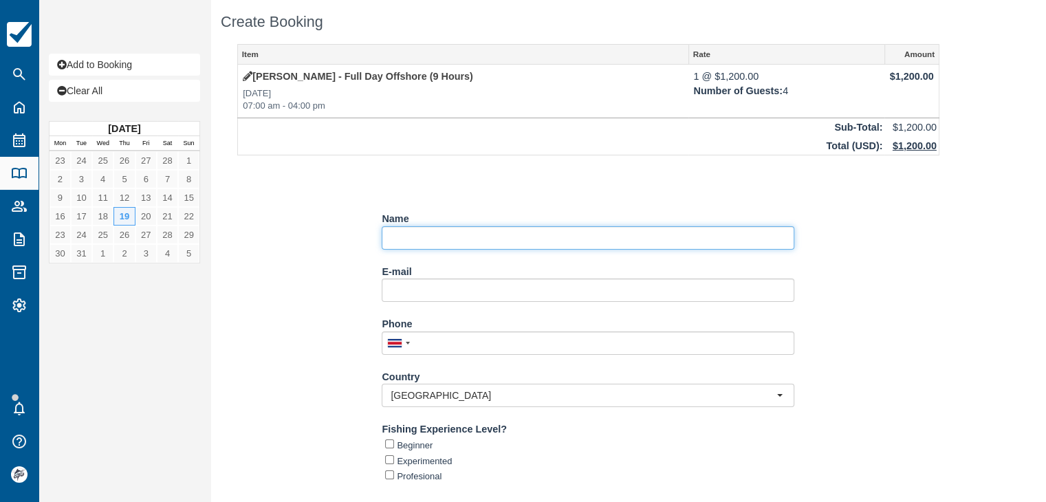
click at [428, 243] on input "Name" at bounding box center [588, 237] width 413 height 23
paste input "Sandra y Bobby Gillard / Linda y David Patrick"
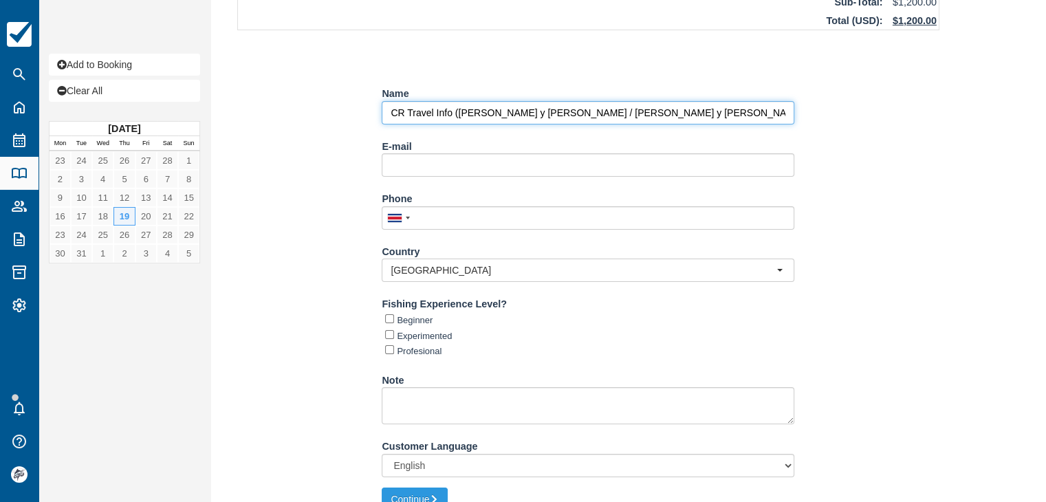
scroll to position [138, 0]
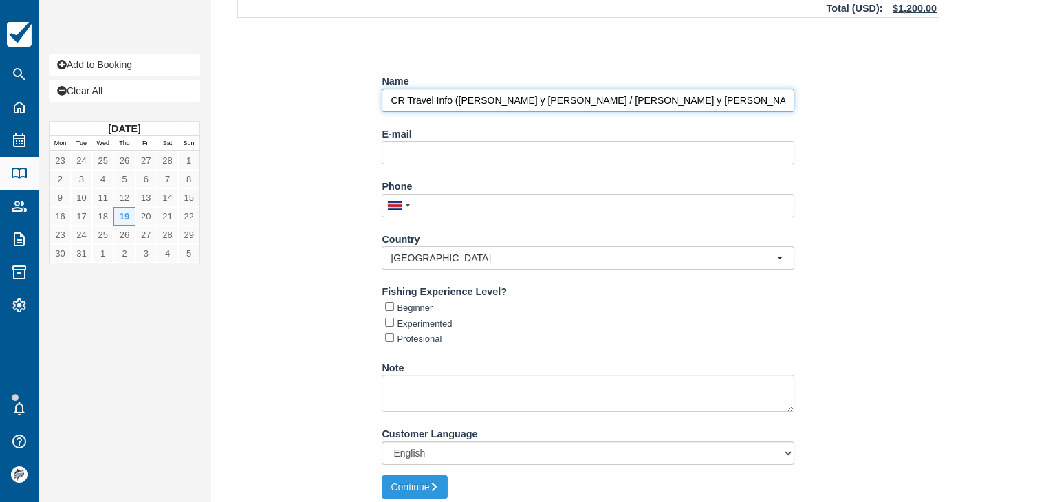
type input "CR Travel Info ([PERSON_NAME] y [PERSON_NAME] / [PERSON_NAME] y [PERSON_NAME])"
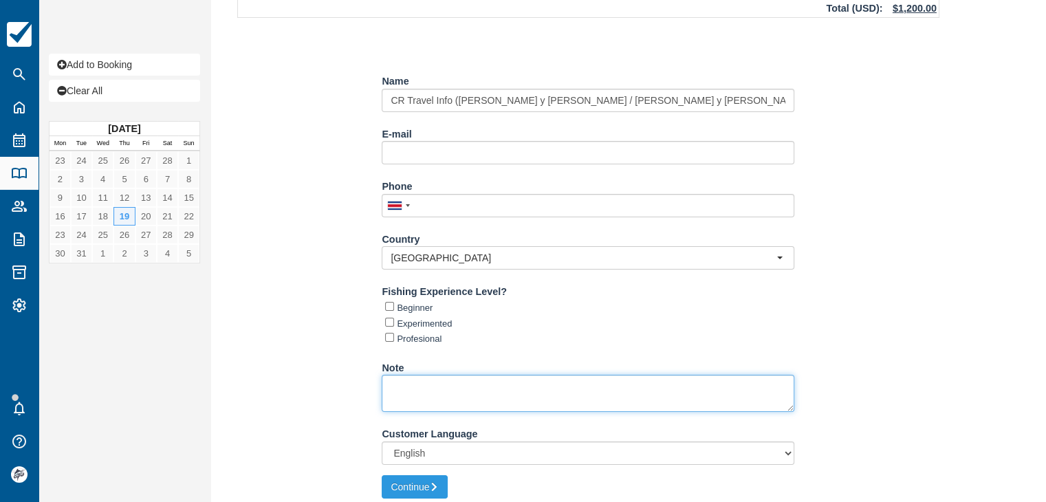
click at [436, 395] on textarea "Note" at bounding box center [588, 393] width 413 height 37
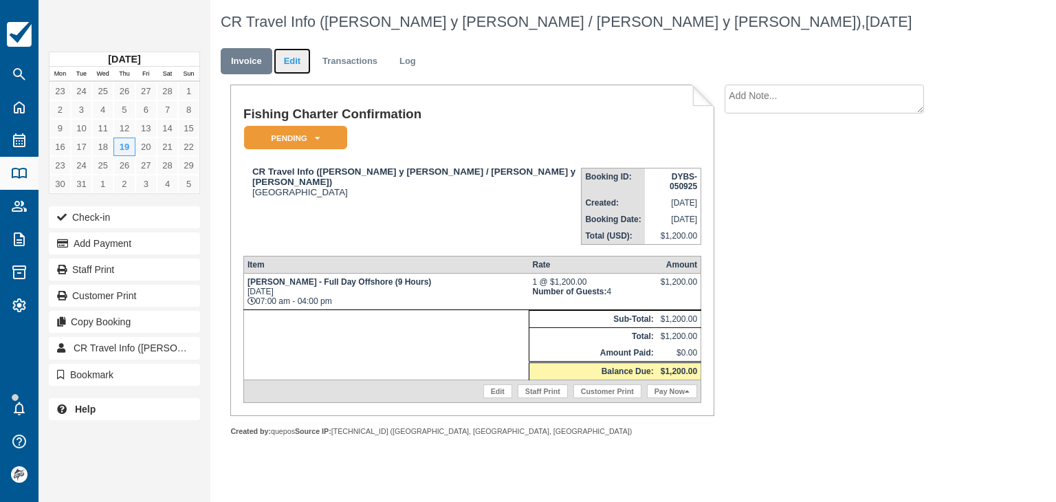
click at [294, 55] on link "Edit" at bounding box center [292, 61] width 37 height 27
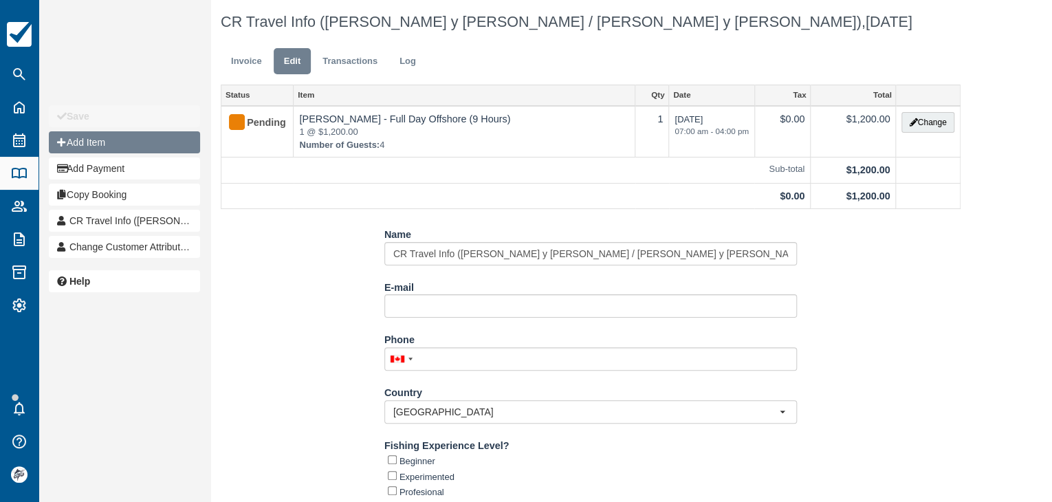
click at [118, 146] on button "Add Item" at bounding box center [124, 142] width 151 height 22
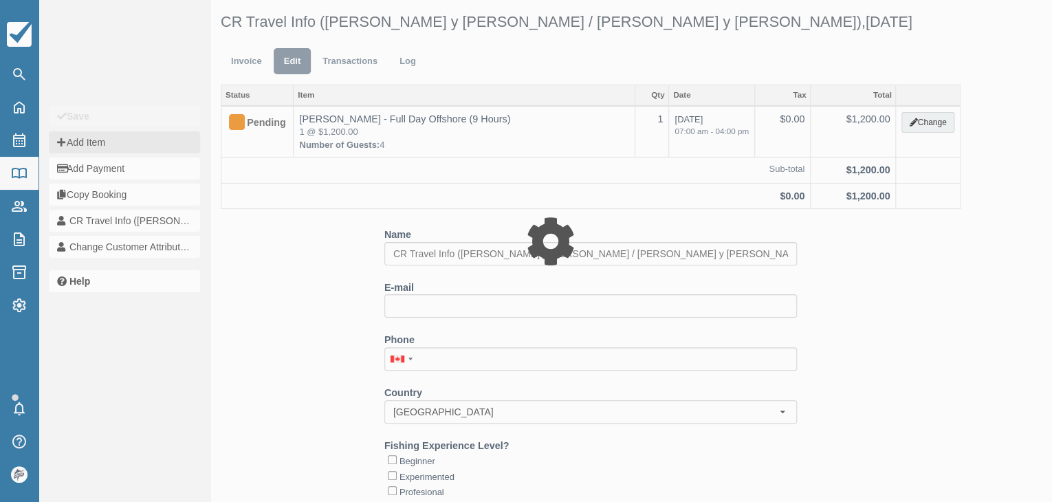
type input "0.00"
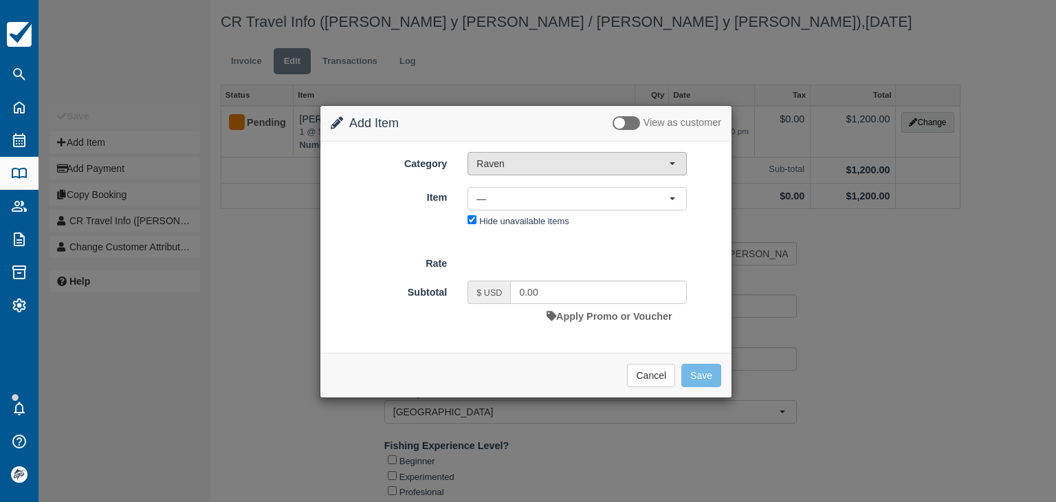
click at [529, 169] on span "Raven" at bounding box center [573, 164] width 193 height 14
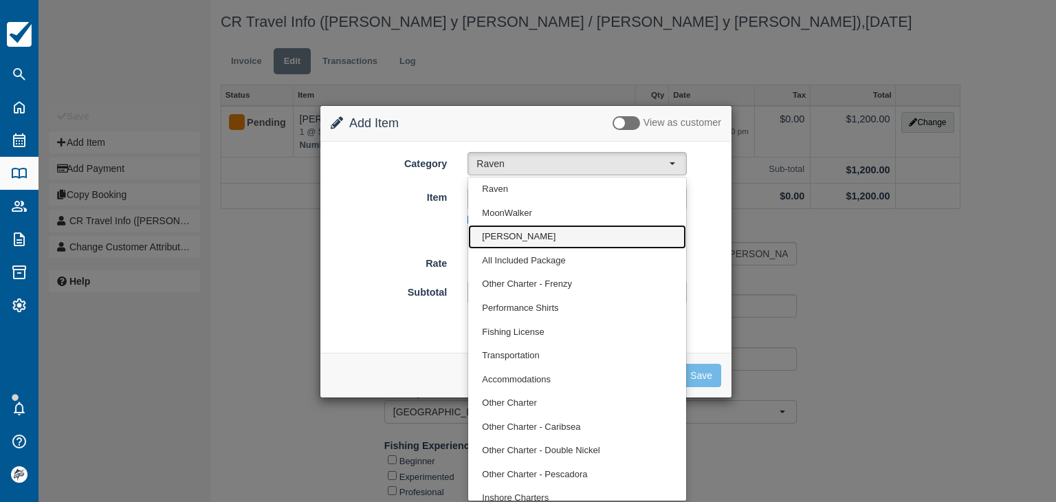
click at [503, 233] on span "Isabella" at bounding box center [519, 236] width 74 height 13
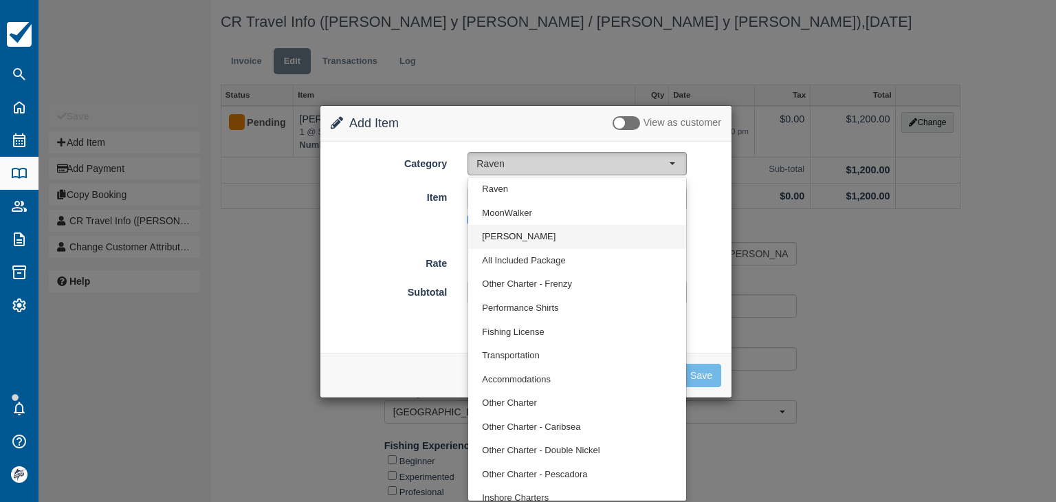
select select "15"
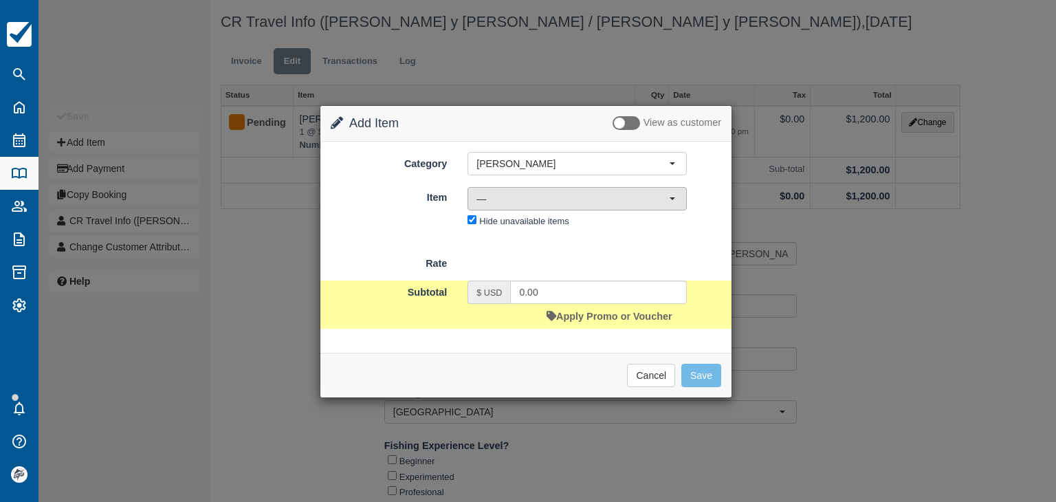
click at [509, 193] on span "—" at bounding box center [573, 199] width 193 height 14
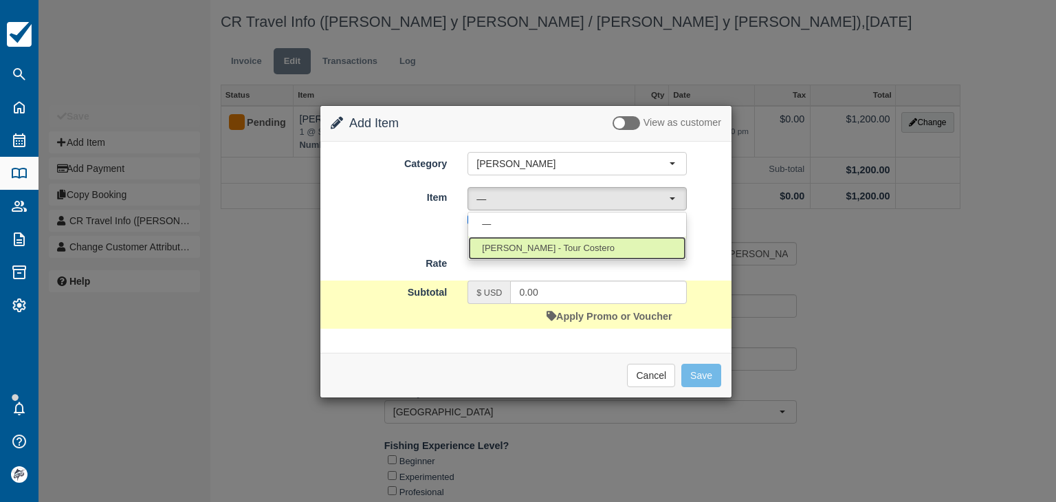
click at [526, 246] on span "Isabella - Tour Costero" at bounding box center [548, 248] width 133 height 13
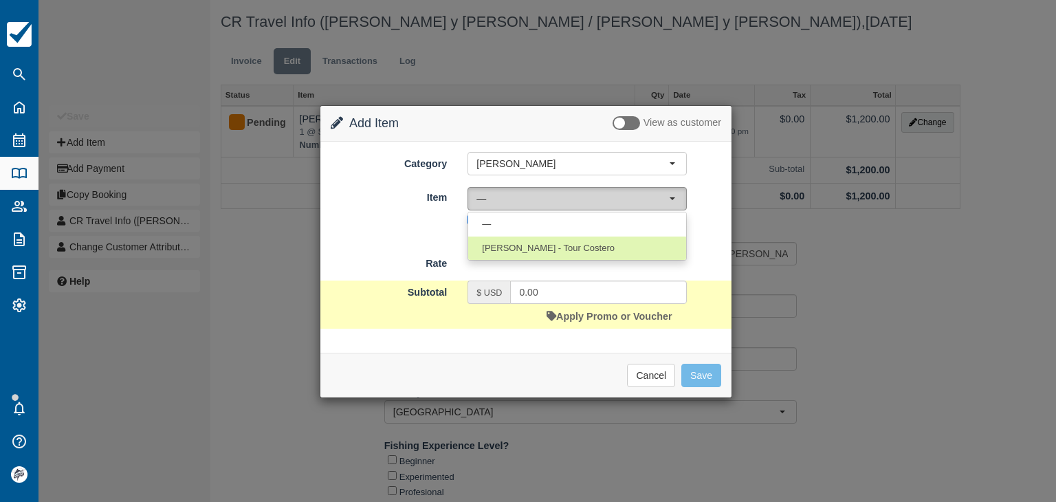
select select "61"
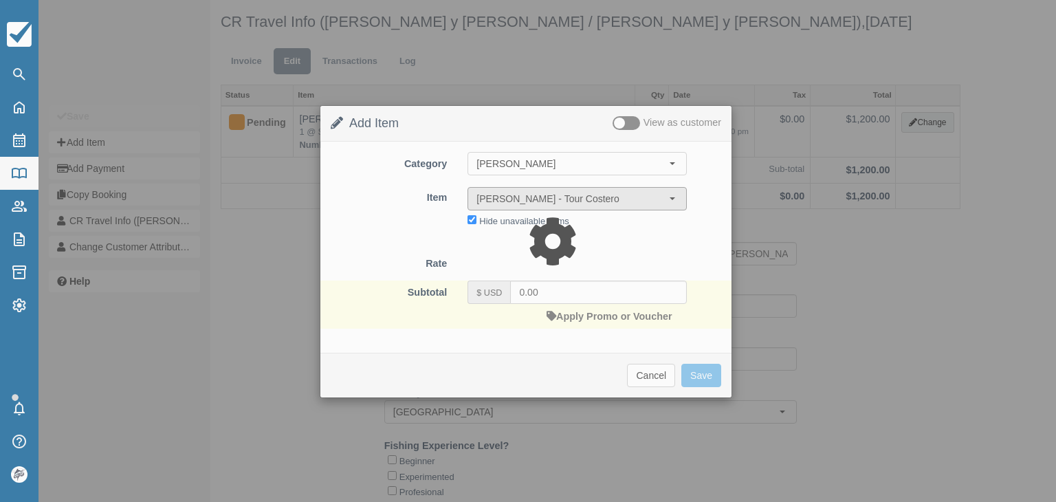
type input "339.00"
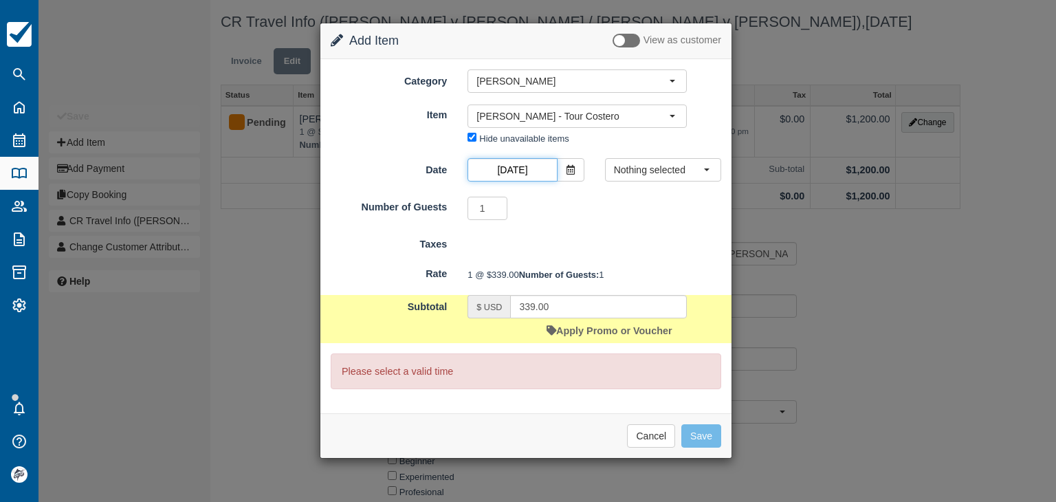
click at [523, 174] on input "Mar 19 2026" at bounding box center [512, 169] width 89 height 23
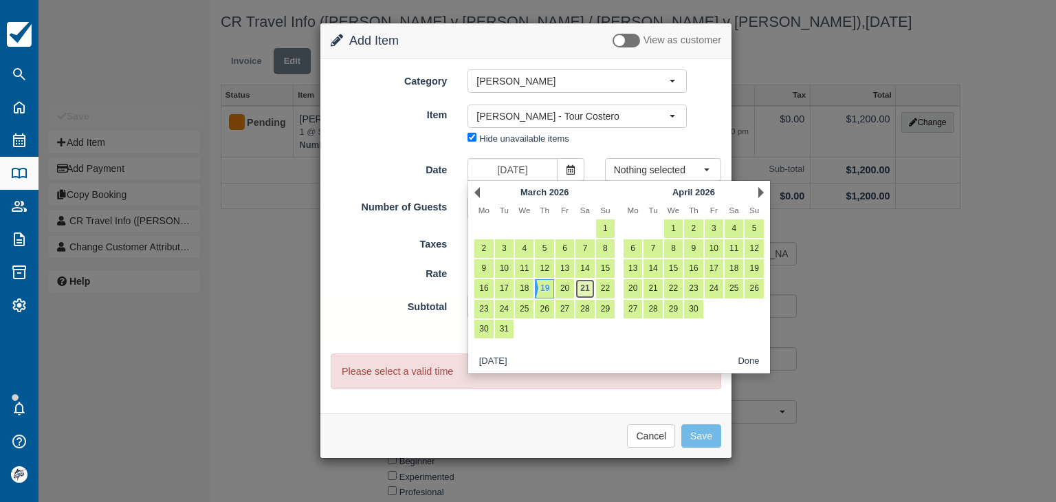
drag, startPoint x: 581, startPoint y: 291, endPoint x: 575, endPoint y: 285, distance: 8.3
click at [581, 291] on link "21" at bounding box center [585, 288] width 19 height 19
type input "Mar 21 2026"
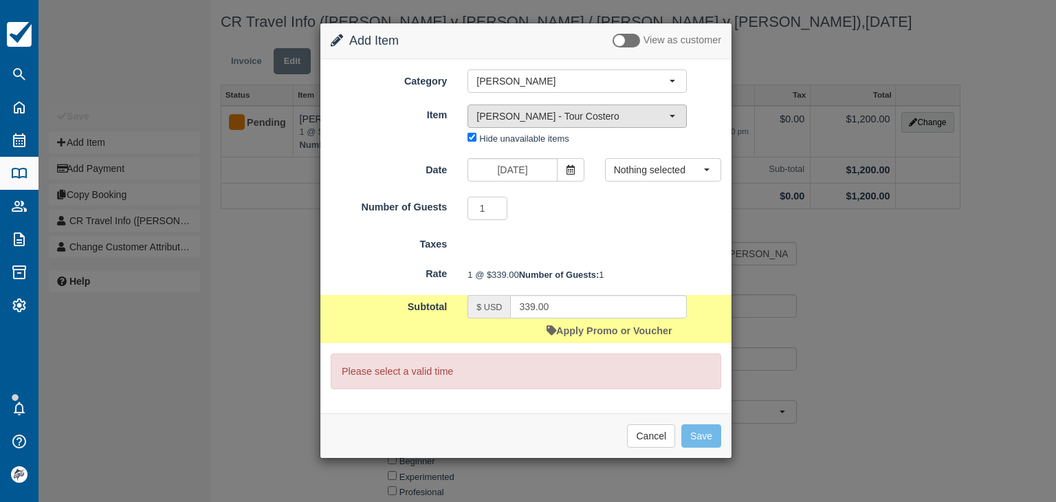
click at [514, 122] on button "Isabella - Tour Costero" at bounding box center [577, 116] width 219 height 23
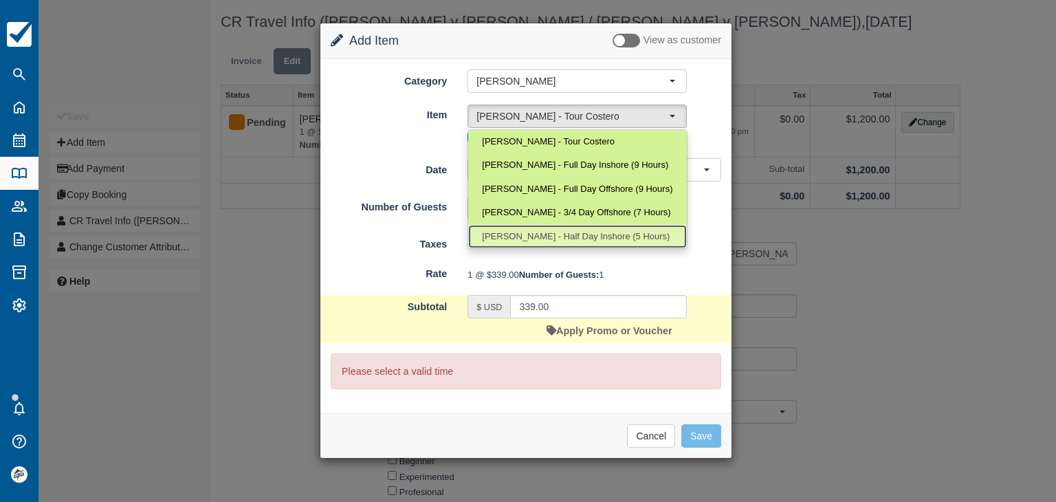
click at [551, 235] on span "[PERSON_NAME] - Half Day Inshore (5 Hours)" at bounding box center [576, 236] width 188 height 13
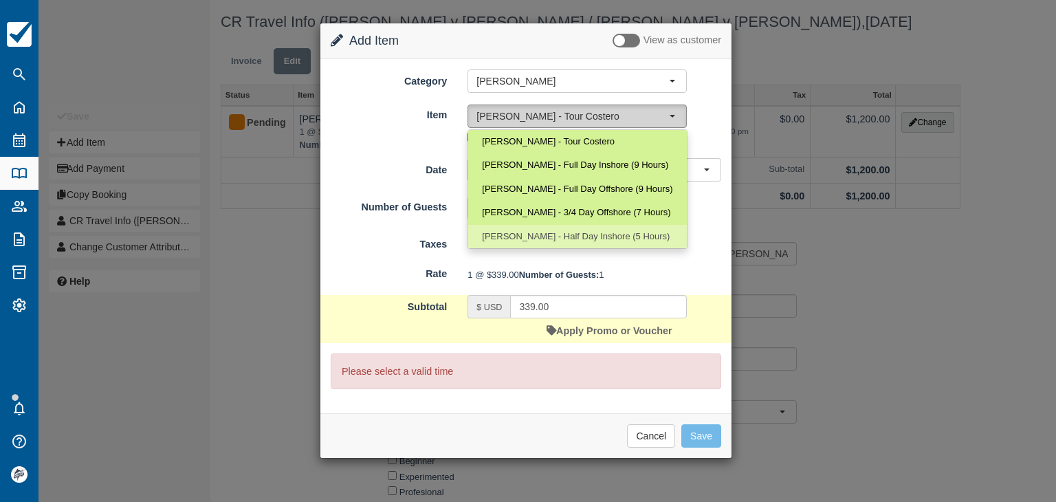
select select "25"
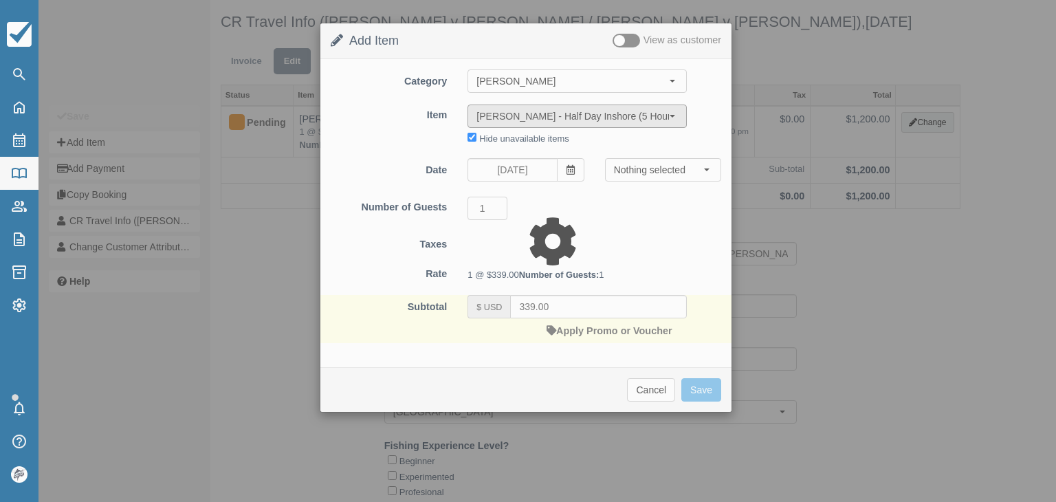
type input "700.00"
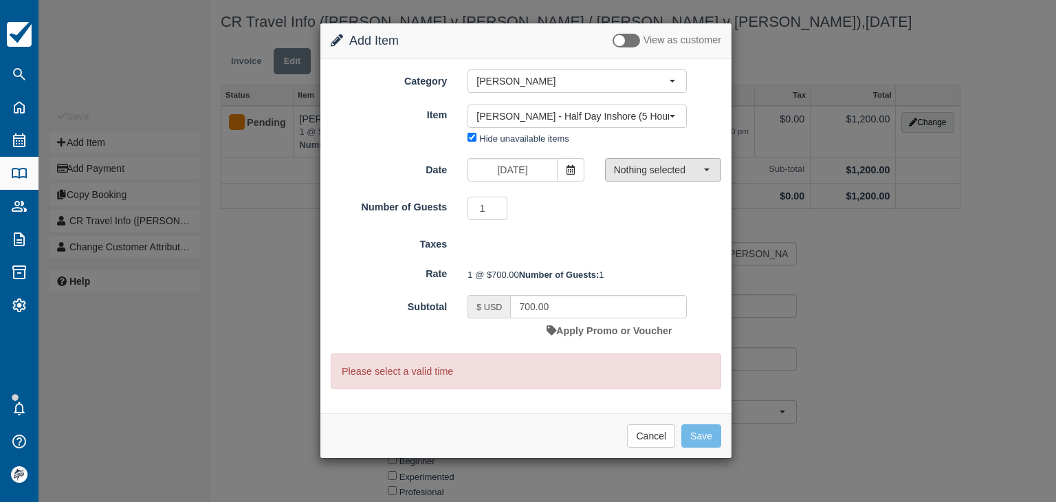
click at [630, 166] on span "Nothing selected" at bounding box center [658, 170] width 89 height 14
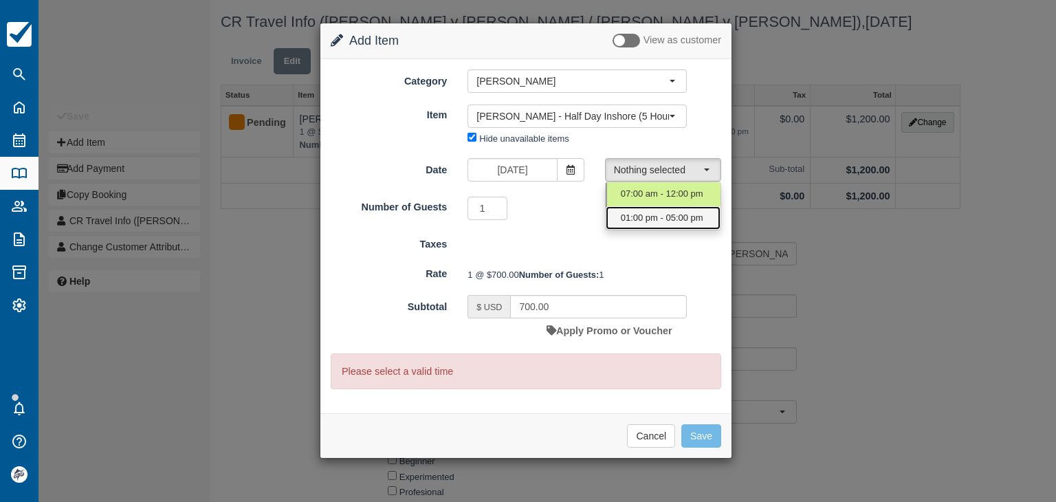
click at [642, 215] on span "01:00 pm - 05:00 pm" at bounding box center [662, 218] width 83 height 13
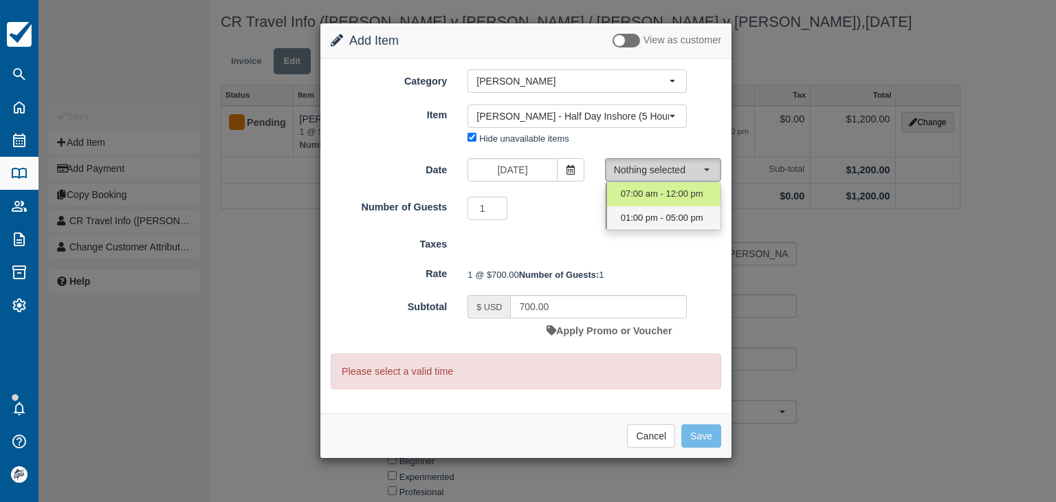
select select "1"
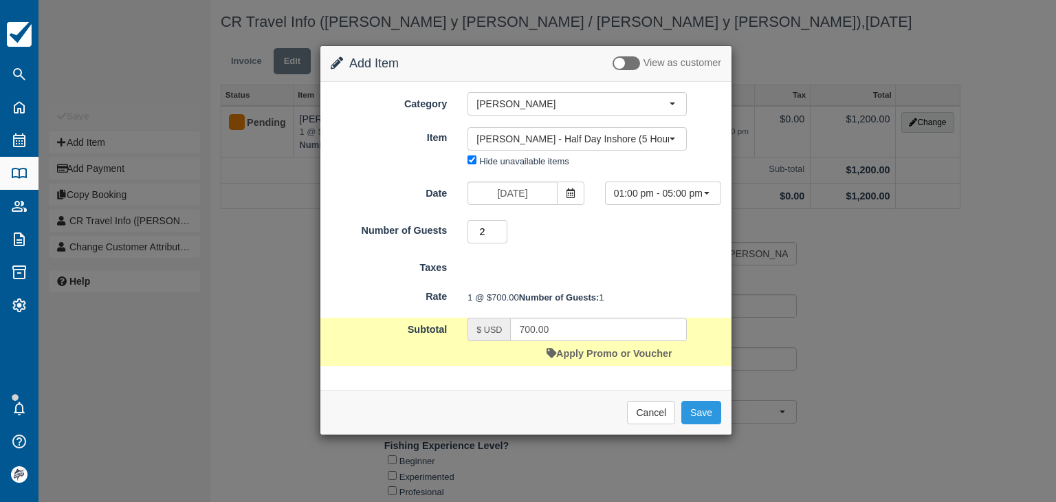
click at [499, 229] on input "2" at bounding box center [488, 231] width 40 height 23
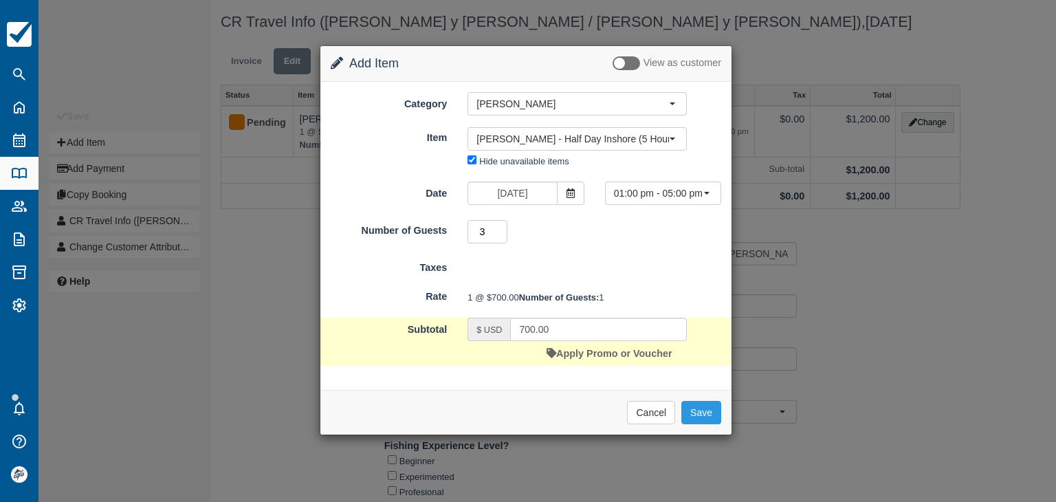
click at [499, 228] on input "3" at bounding box center [488, 231] width 40 height 23
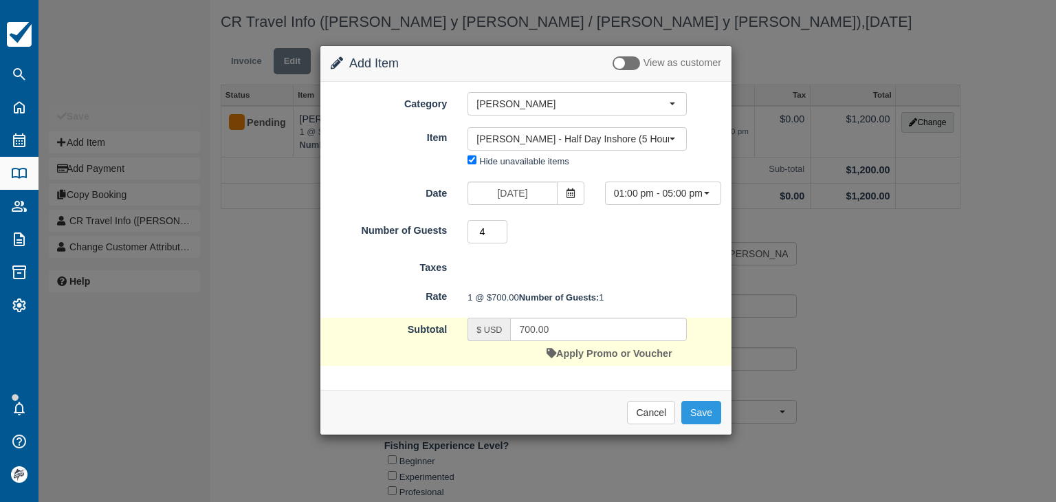
type input "4"
click at [501, 228] on input "4" at bounding box center [488, 231] width 40 height 23
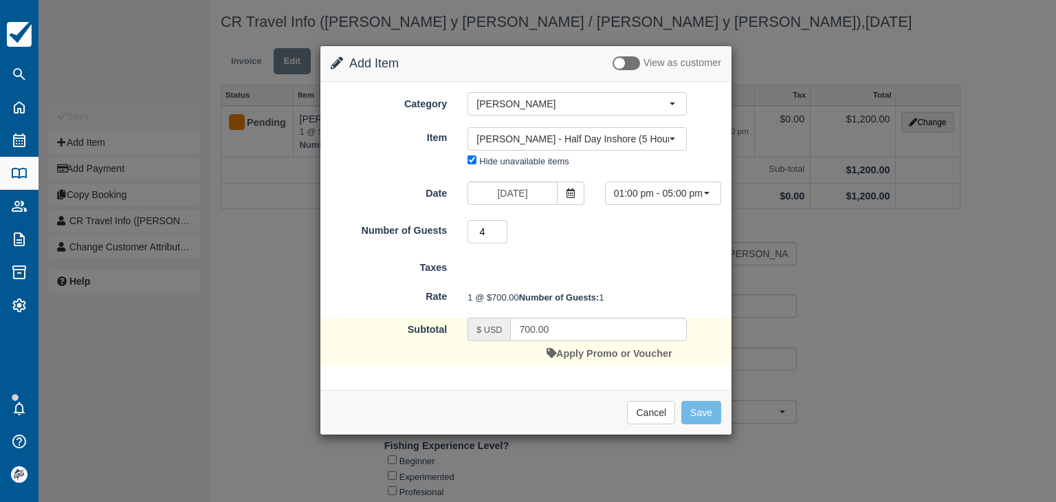
click at [501, 228] on input "4" at bounding box center [488, 231] width 40 height 23
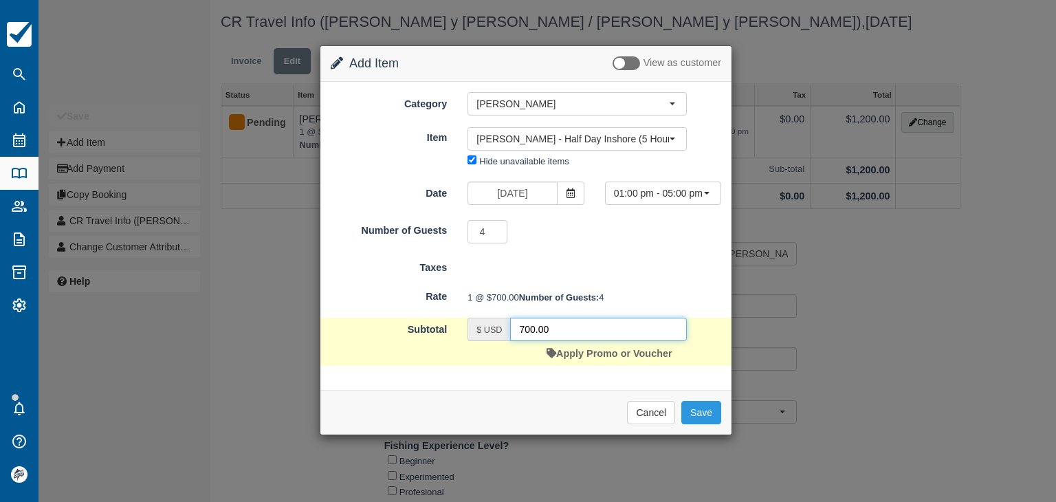
click at [565, 341] on input "700.00" at bounding box center [598, 329] width 177 height 23
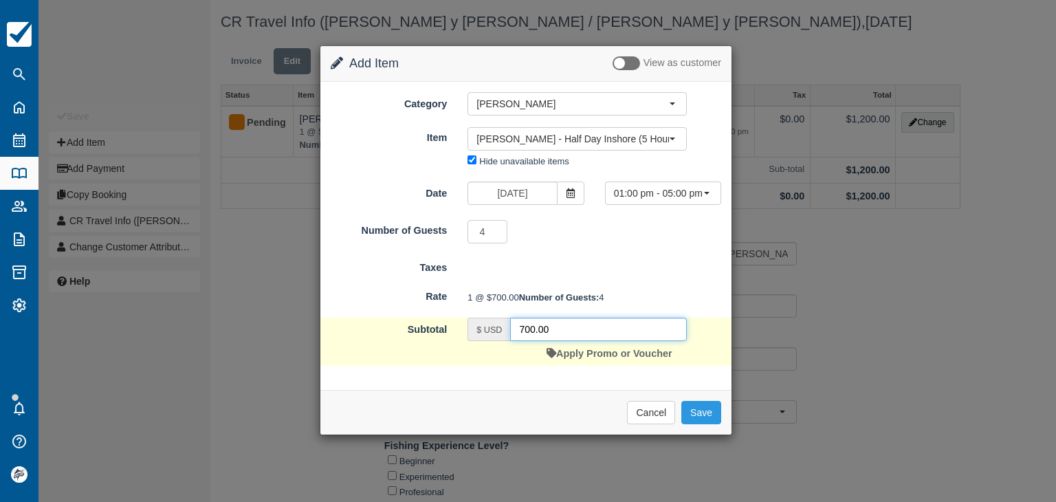
click at [565, 341] on input "700.00" at bounding box center [598, 329] width 177 height 23
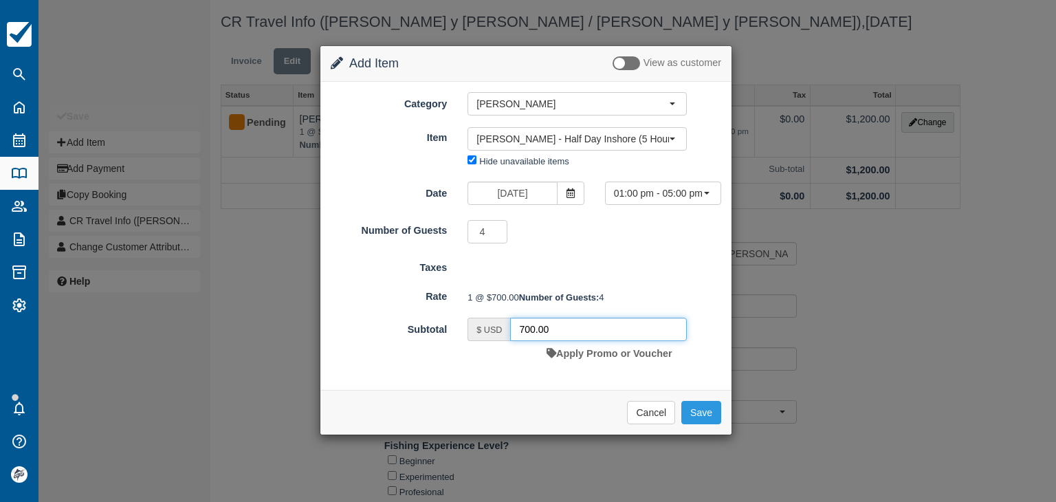
paste input "672,35"
type input "672.35"
click at [708, 424] on button "Save" at bounding box center [702, 412] width 40 height 23
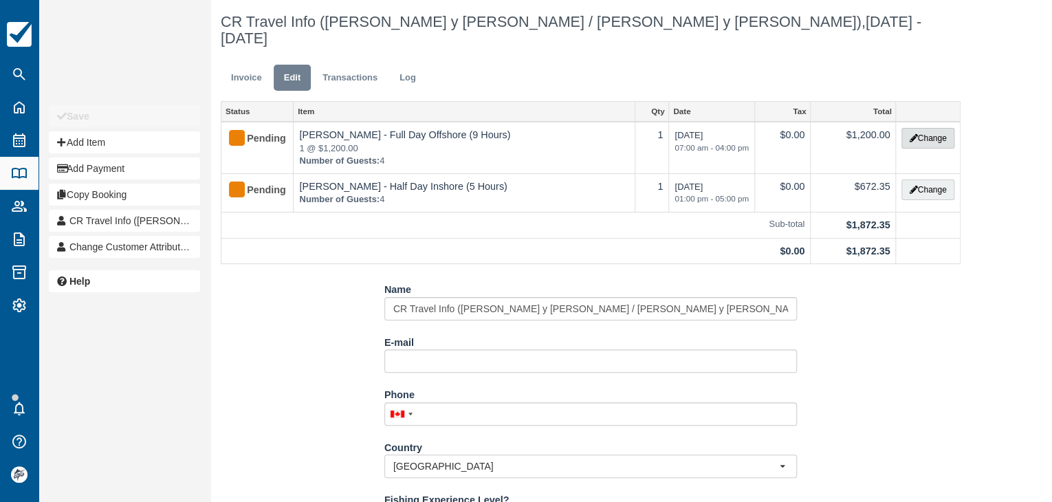
drag, startPoint x: 939, startPoint y: 116, endPoint x: 886, endPoint y: 100, distance: 55.5
click at [939, 128] on button "Change" at bounding box center [928, 138] width 52 height 21
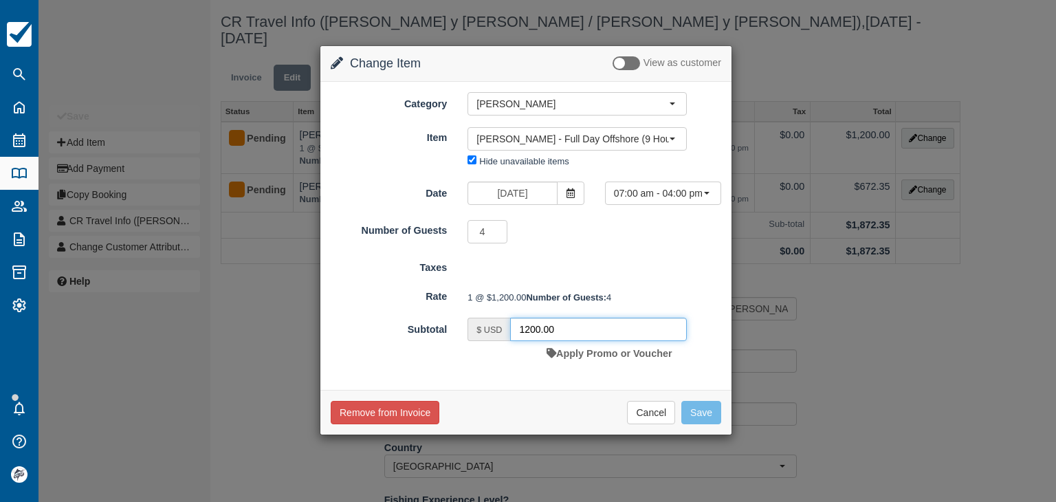
click at [478, 341] on div "$ USD 1200.00" at bounding box center [577, 329] width 219 height 23
paste input "152,6"
type input "1152.60"
click at [704, 424] on button "Save" at bounding box center [702, 412] width 40 height 23
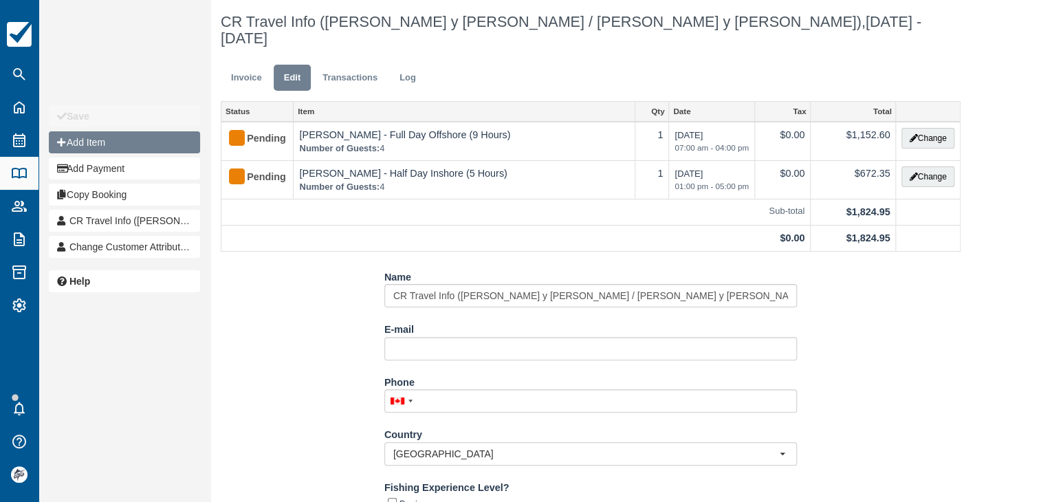
click at [91, 149] on button "Add Item" at bounding box center [124, 142] width 151 height 22
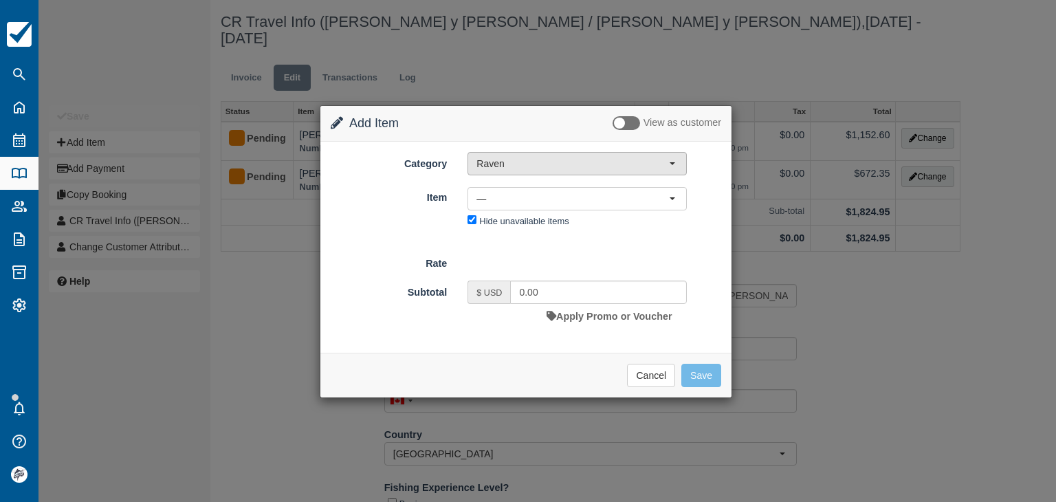
click at [500, 159] on span "Raven" at bounding box center [573, 164] width 193 height 14
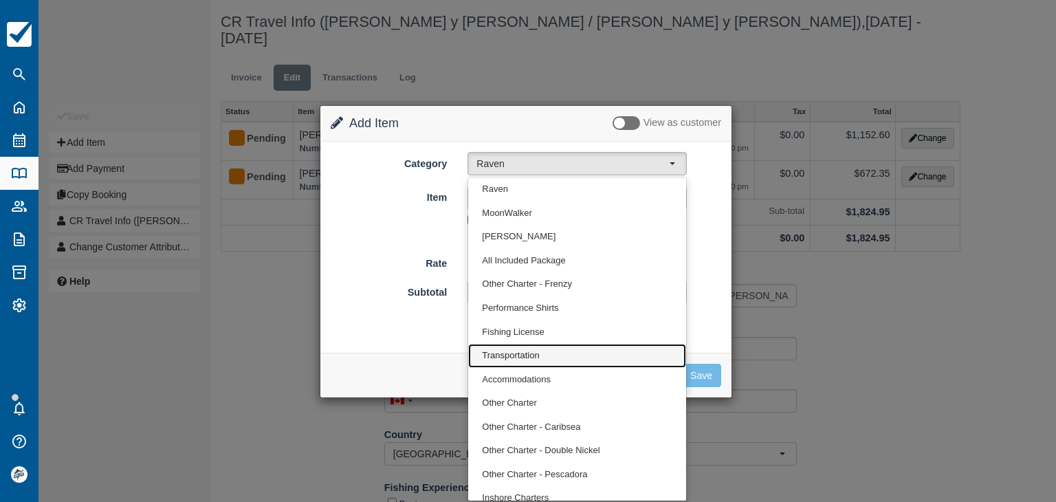
click at [534, 354] on span "Transportation" at bounding box center [510, 355] width 57 height 13
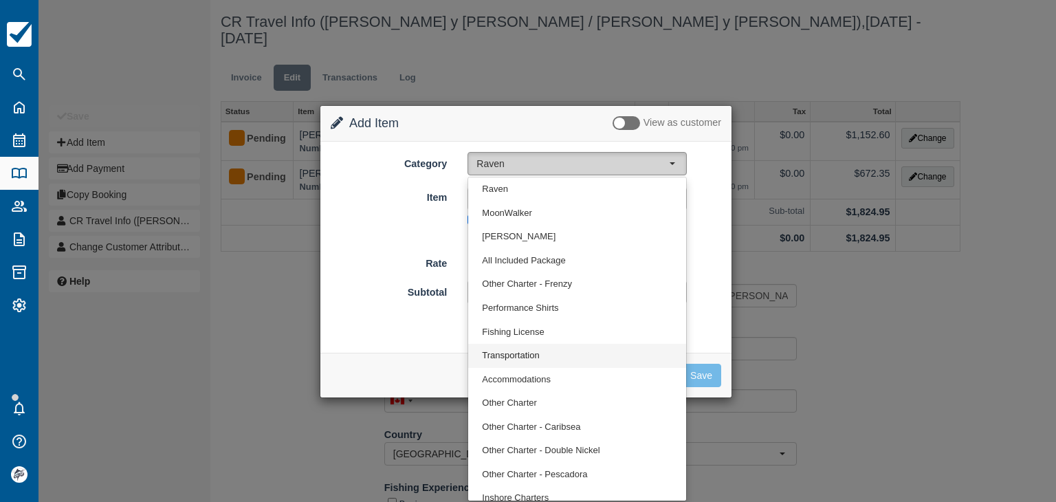
select select "10"
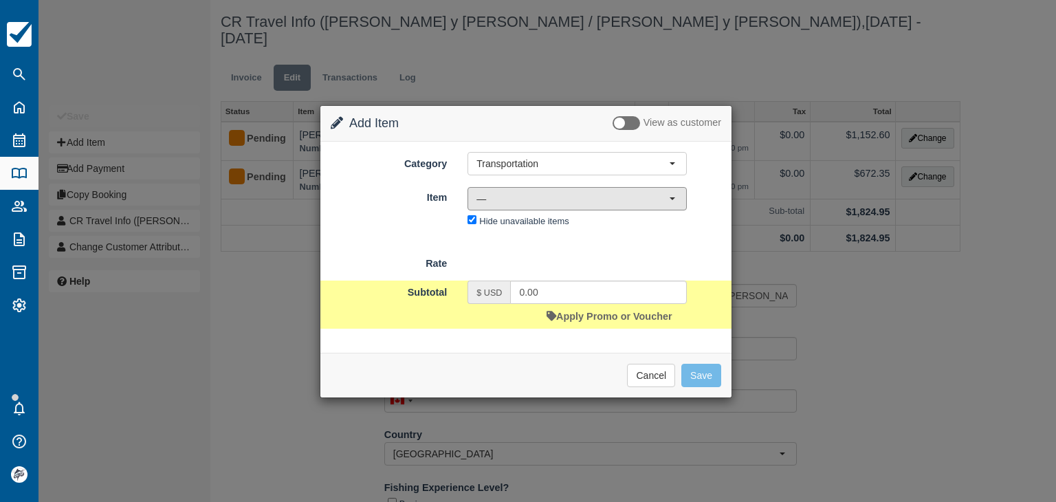
click at [503, 203] on span "—" at bounding box center [573, 199] width 193 height 14
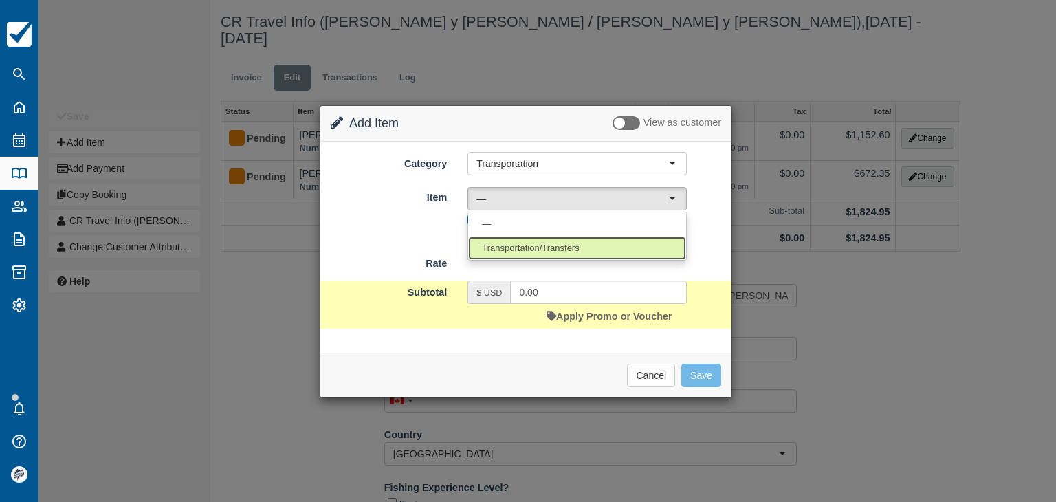
click at [510, 248] on span "Transportation/Transfers" at bounding box center [530, 248] width 97 height 13
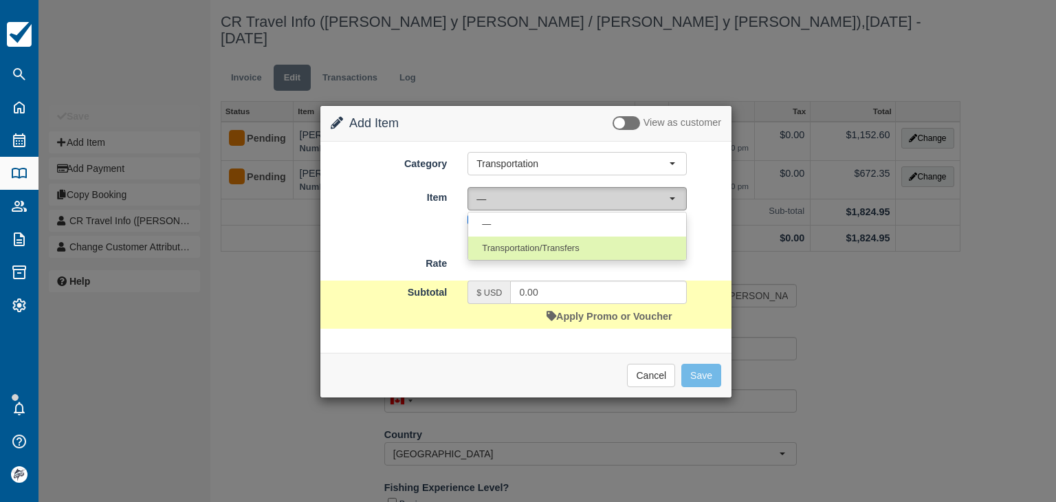
select select "17"
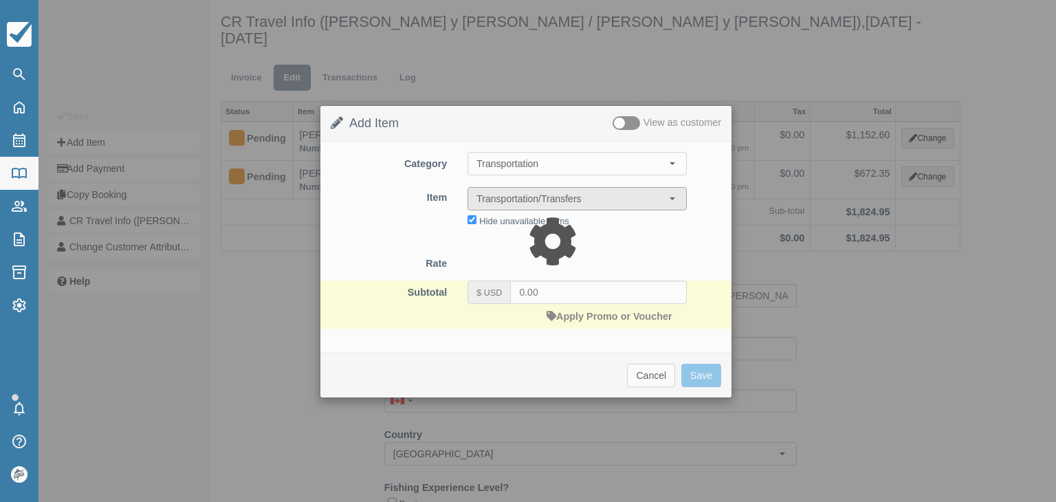
type input "45.00"
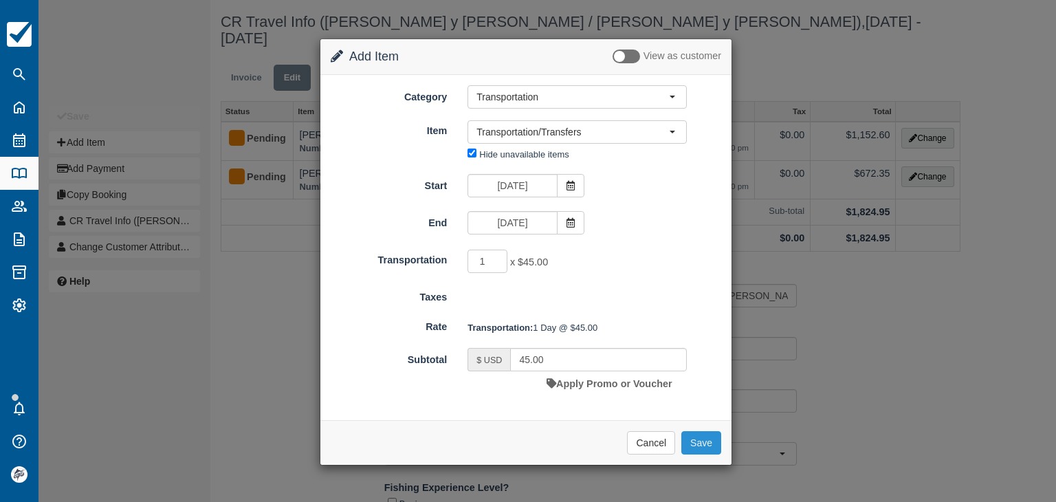
click at [706, 442] on button "Save" at bounding box center [702, 442] width 40 height 23
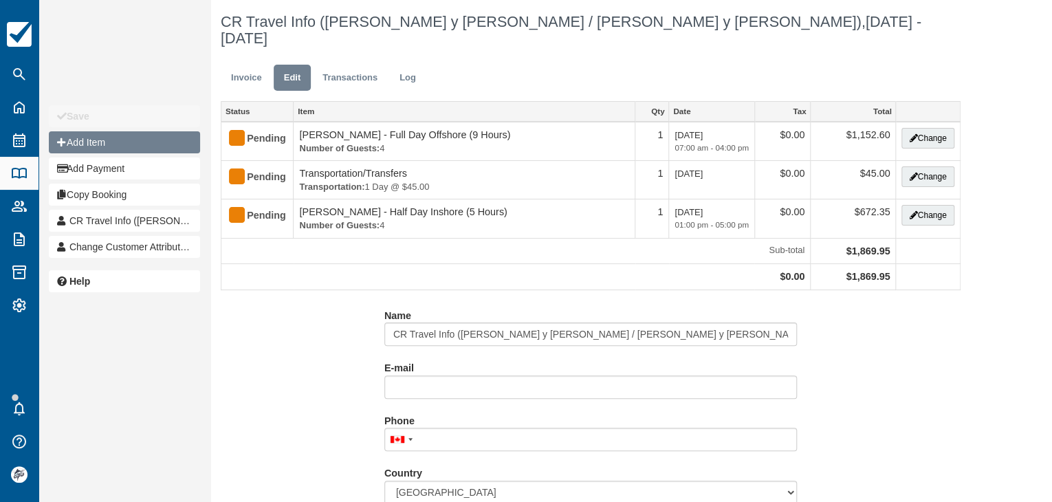
click at [121, 139] on button "Add Item" at bounding box center [124, 142] width 151 height 22
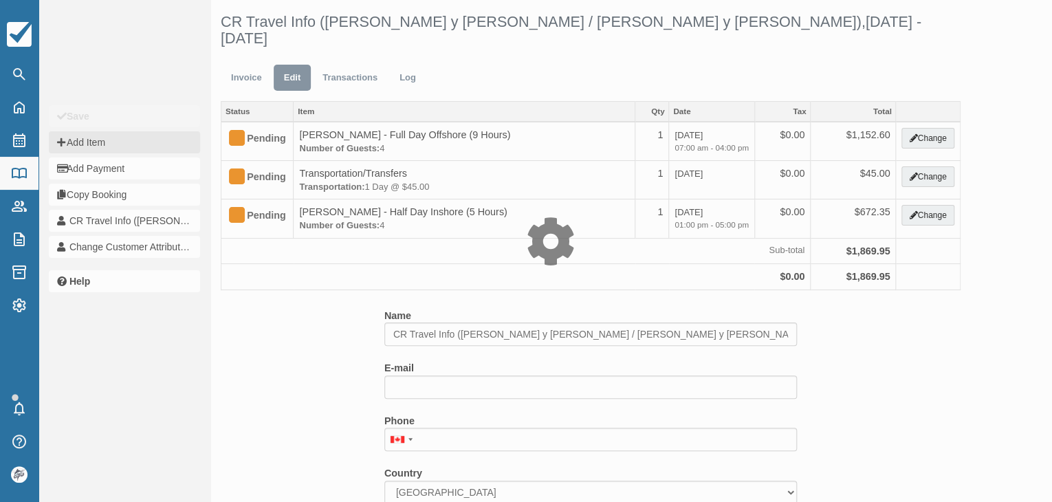
type input "0.00"
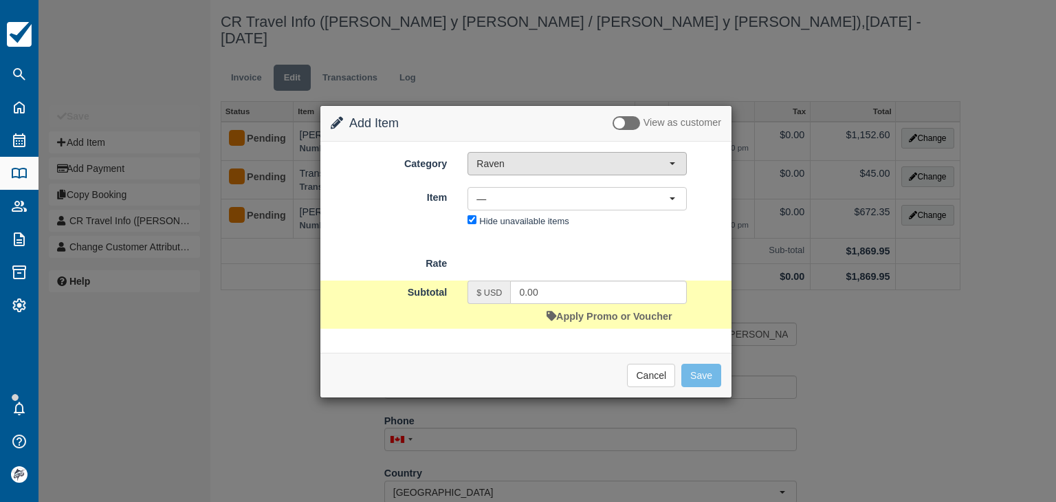
click at [499, 164] on span "Raven" at bounding box center [573, 164] width 193 height 14
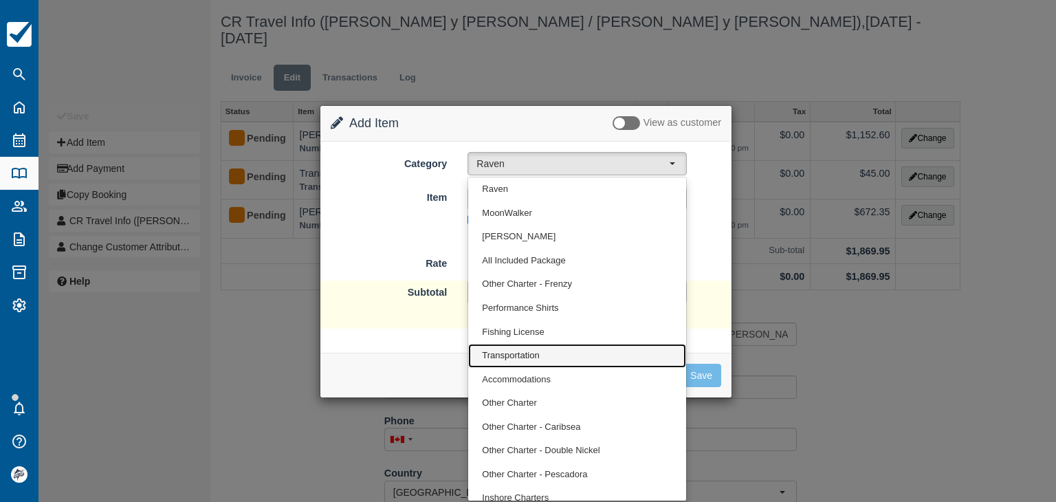
click at [522, 352] on span "Transportation" at bounding box center [510, 355] width 57 height 13
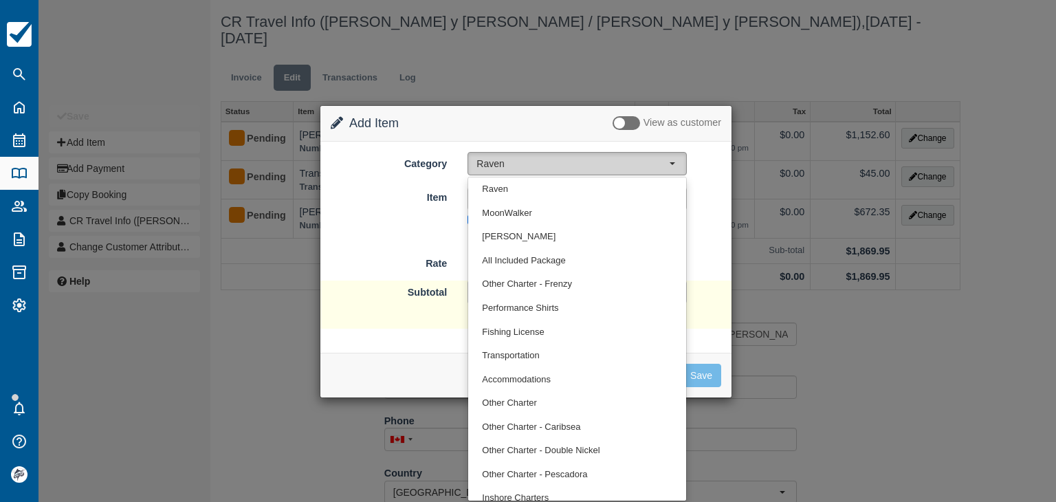
select select "10"
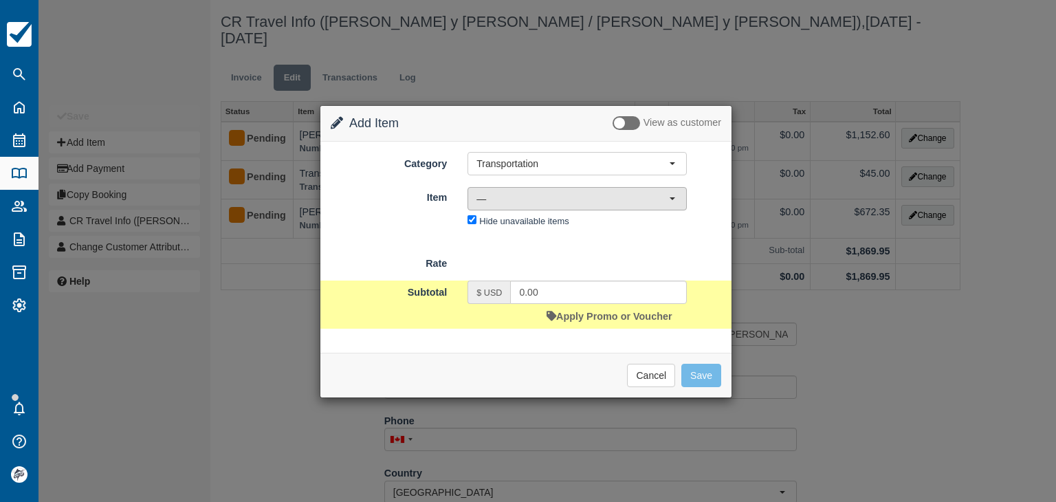
click at [507, 196] on span "—" at bounding box center [573, 199] width 193 height 14
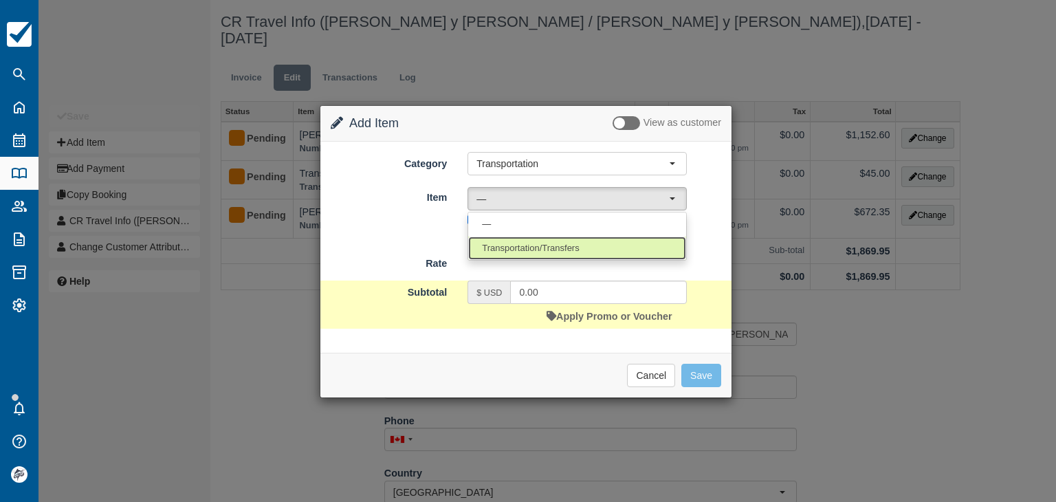
click at [528, 244] on span "Transportation/Transfers" at bounding box center [530, 248] width 97 height 13
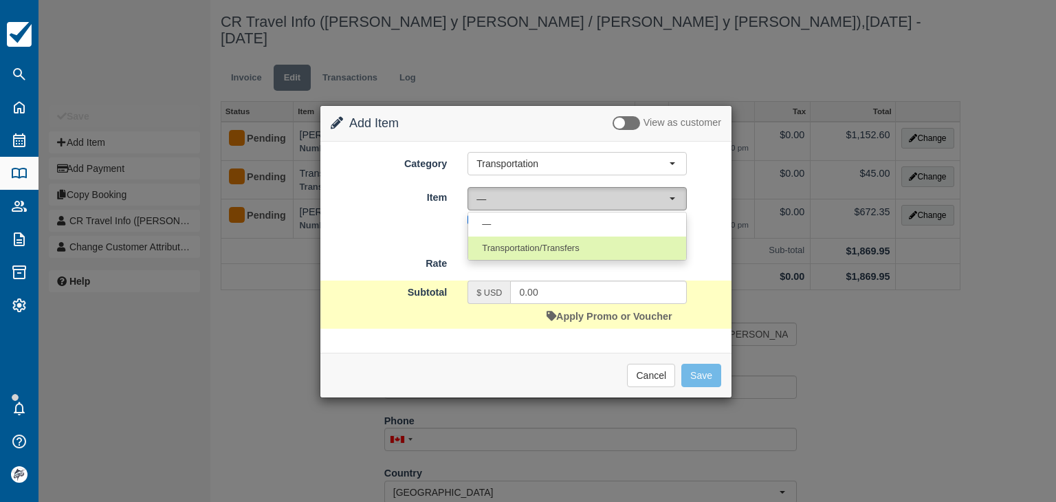
select select "17"
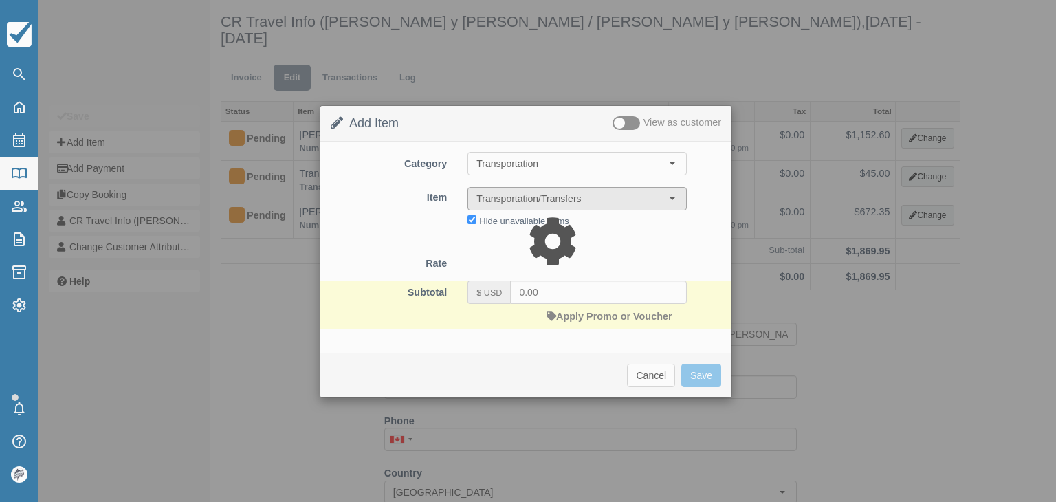
type input "45.00"
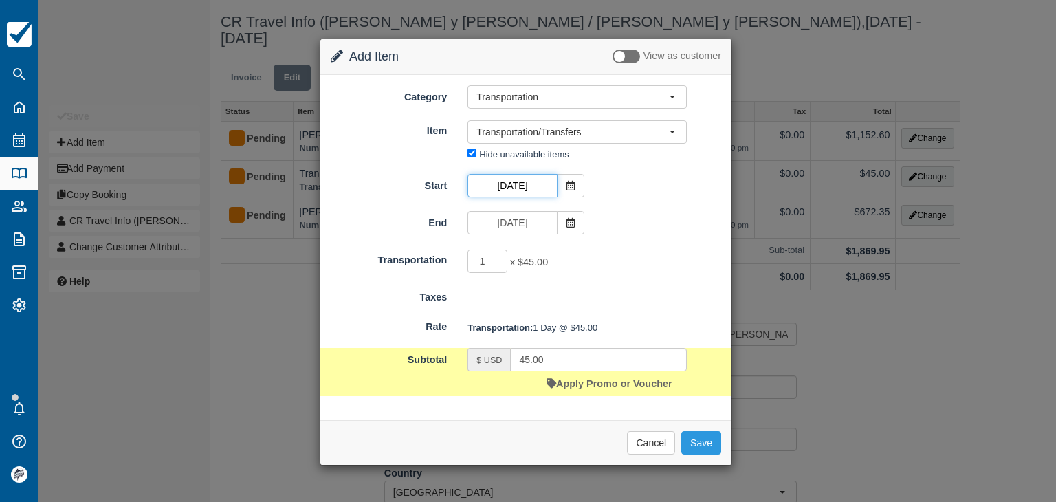
click at [510, 188] on input "Mar 19 2026" at bounding box center [512, 185] width 89 height 23
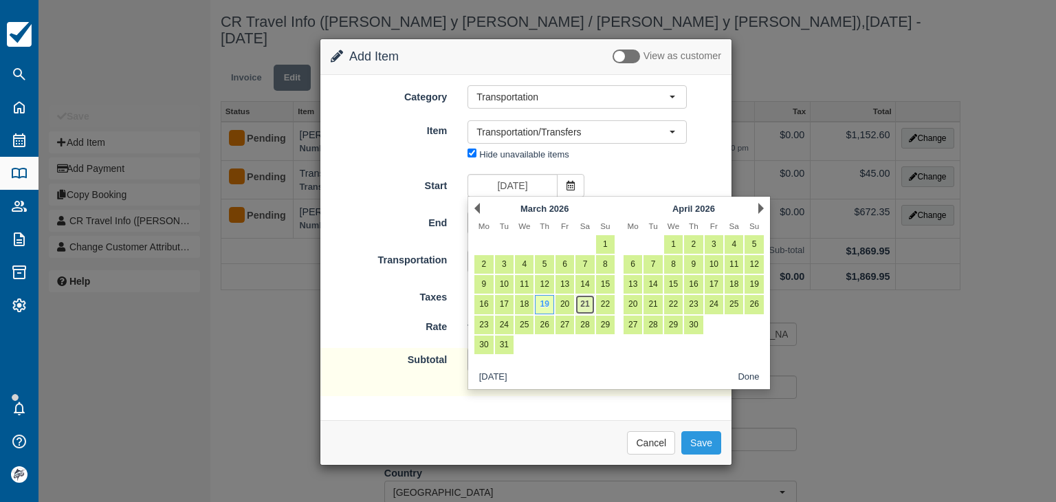
click at [582, 303] on link "21" at bounding box center [585, 304] width 19 height 19
type input "Mar 21 2026"
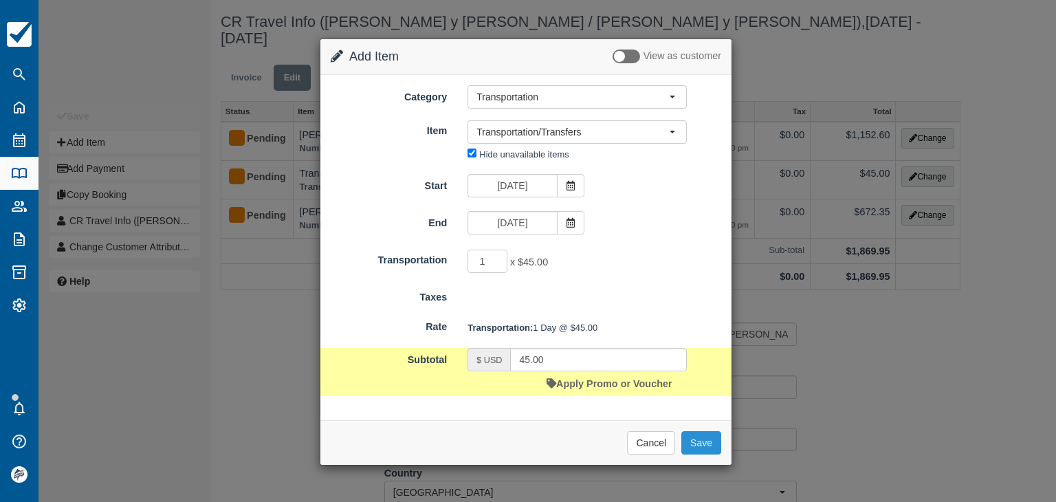
click at [706, 443] on button "Save" at bounding box center [702, 442] width 40 height 23
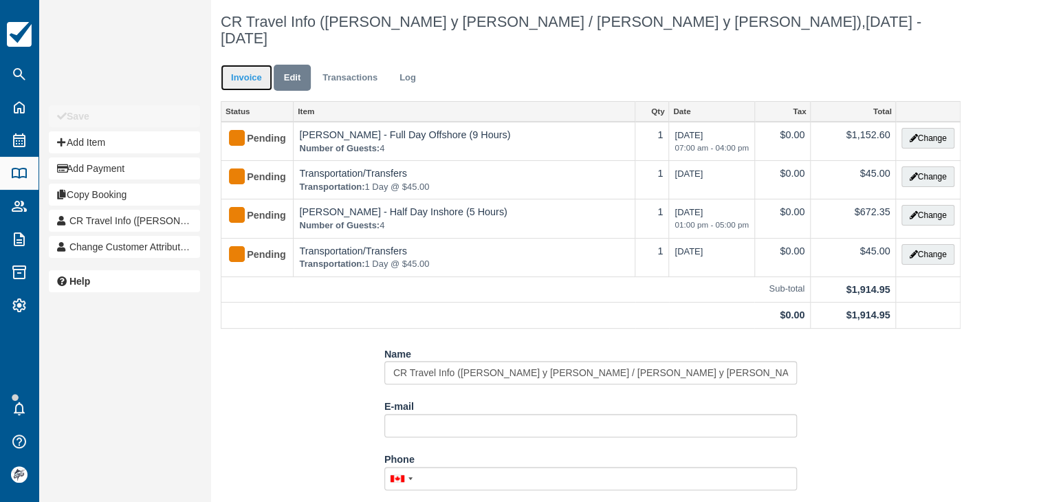
click at [239, 65] on link "Invoice" at bounding box center [247, 78] width 52 height 27
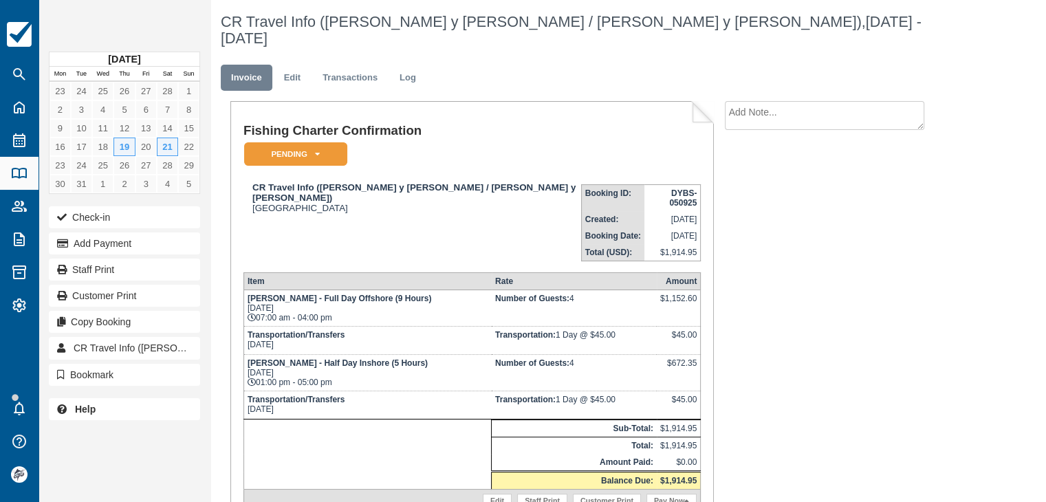
click at [746, 102] on textarea at bounding box center [824, 115] width 199 height 29
click at [779, 101] on textarea "PU/DO: [DATE] 6:45 AM [DATE] 12:30PM" at bounding box center [824, 139] width 199 height 77
paste textarea "Hotel: [GEOGRAPHIC_DATA]"
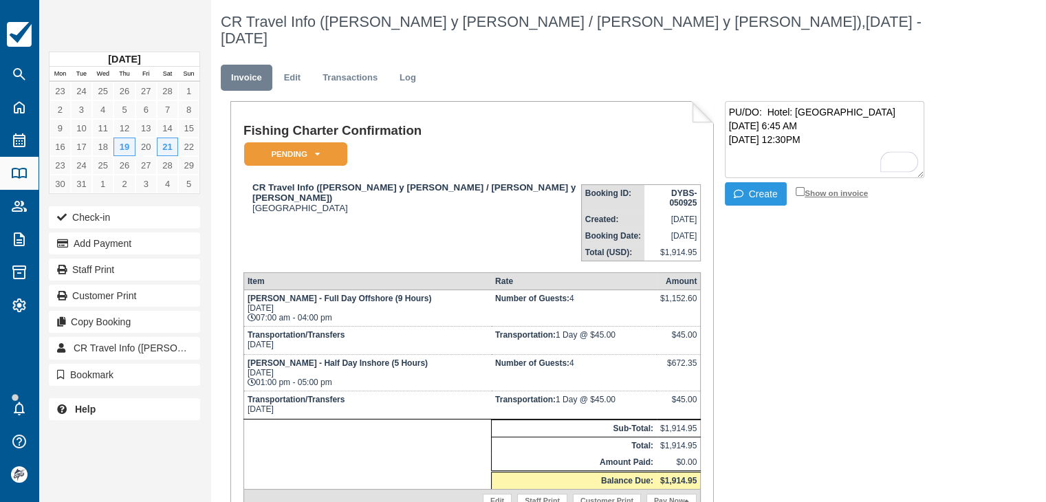
type textarea "PU/DO: Hotel: [GEOGRAPHIC_DATA][DATE] 6:45 AM [DATE] 12:30PM"
click at [800, 187] on input "Show on invoice" at bounding box center [800, 191] width 9 height 9
checkbox input "true"
click at [768, 182] on button "Create" at bounding box center [756, 193] width 62 height 23
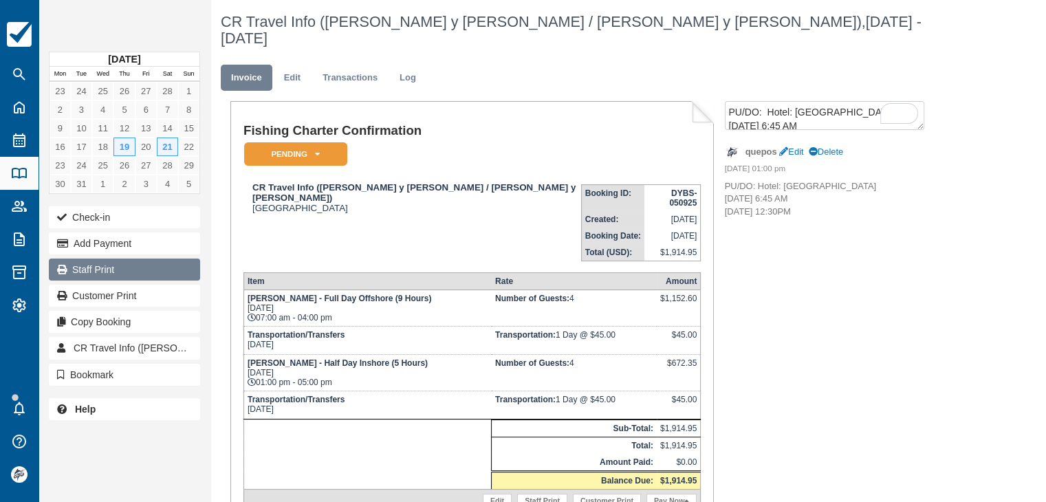
click at [94, 268] on link "Staff Print" at bounding box center [124, 270] width 151 height 22
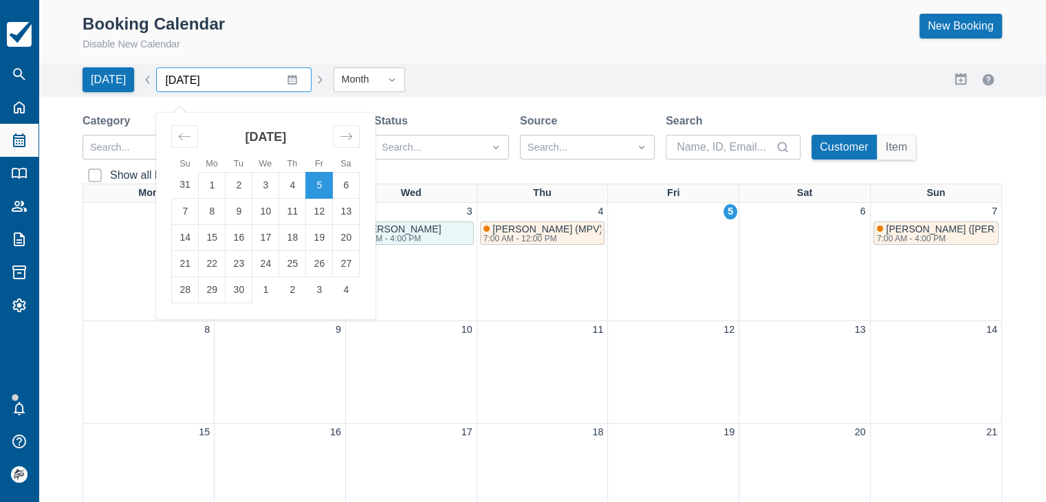
click at [281, 81] on input "[DATE]" at bounding box center [233, 79] width 155 height 25
click at [341, 144] on div "Move forward to switch to the next month." at bounding box center [346, 136] width 27 height 23
click at [341, 140] on icon "Move forward to switch to the next month." at bounding box center [346, 136] width 13 height 13
click at [211, 183] on td "1" at bounding box center [212, 185] width 27 height 26
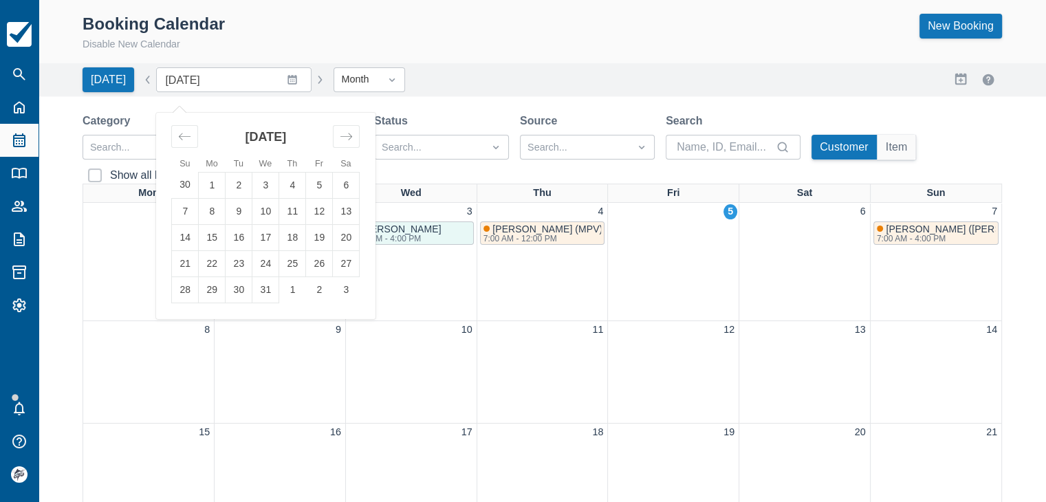
type input "[DATE]"
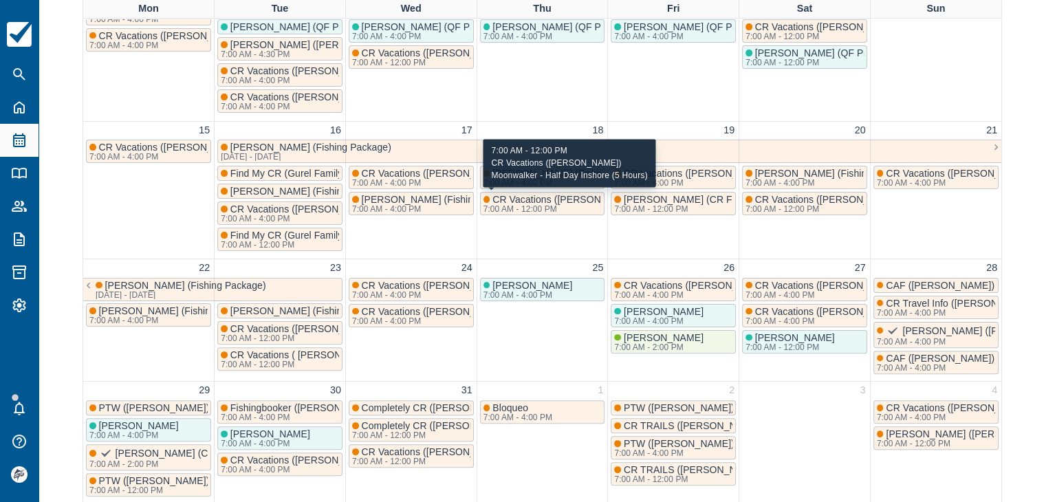
scroll to position [363, 0]
